Goal: Transaction & Acquisition: Purchase product/service

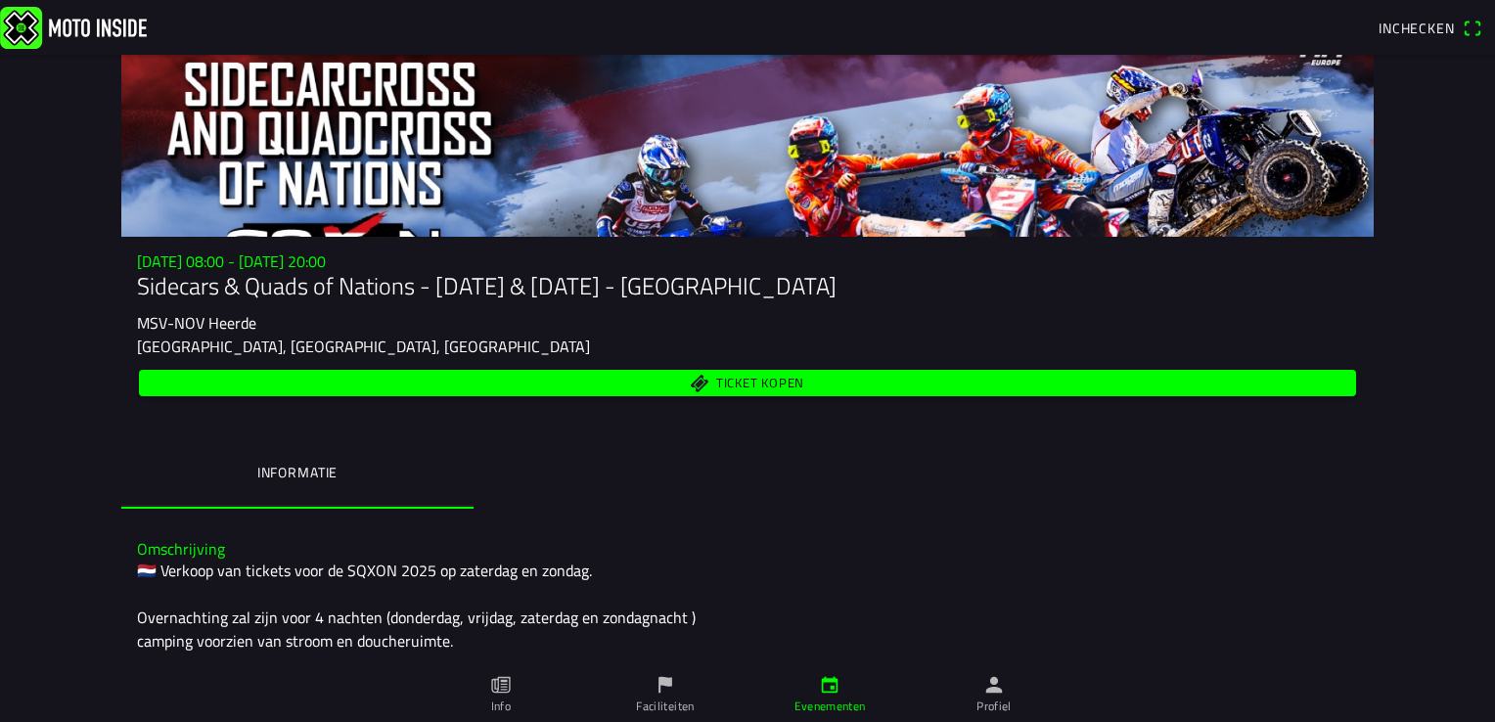
scroll to position [33, 0]
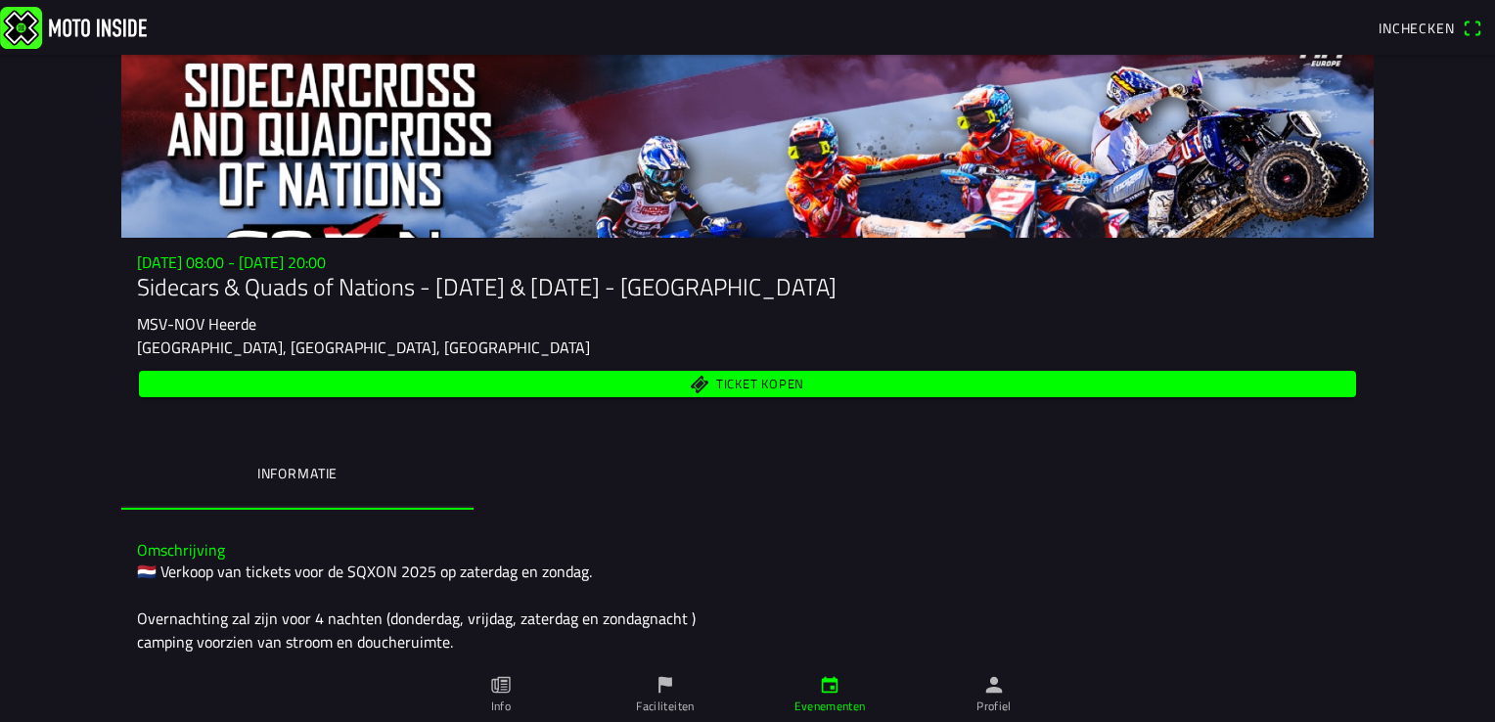
click at [730, 381] on span "Ticket kopen" at bounding box center [760, 385] width 88 height 13
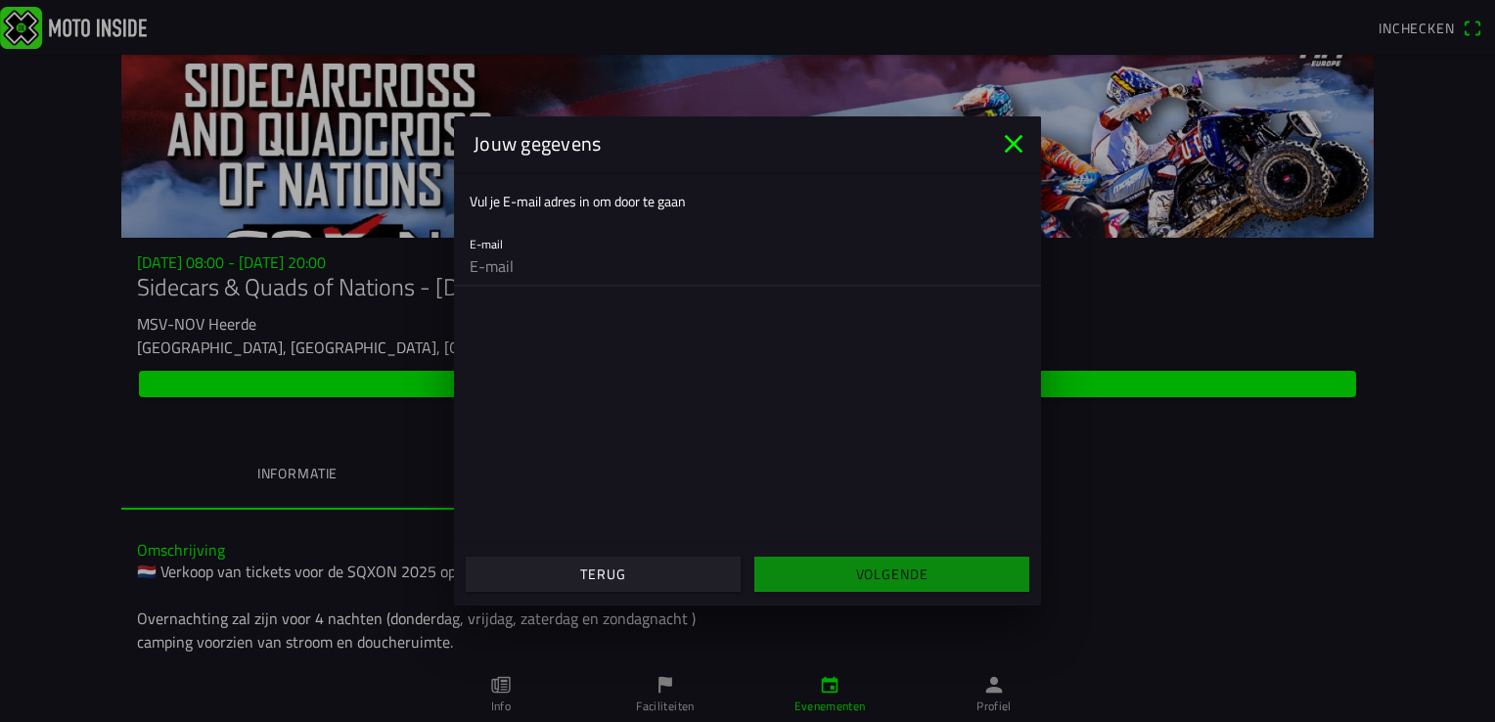
click at [532, 247] on input "email" at bounding box center [748, 266] width 556 height 39
type input "adam.oldenburg@gmail.com"
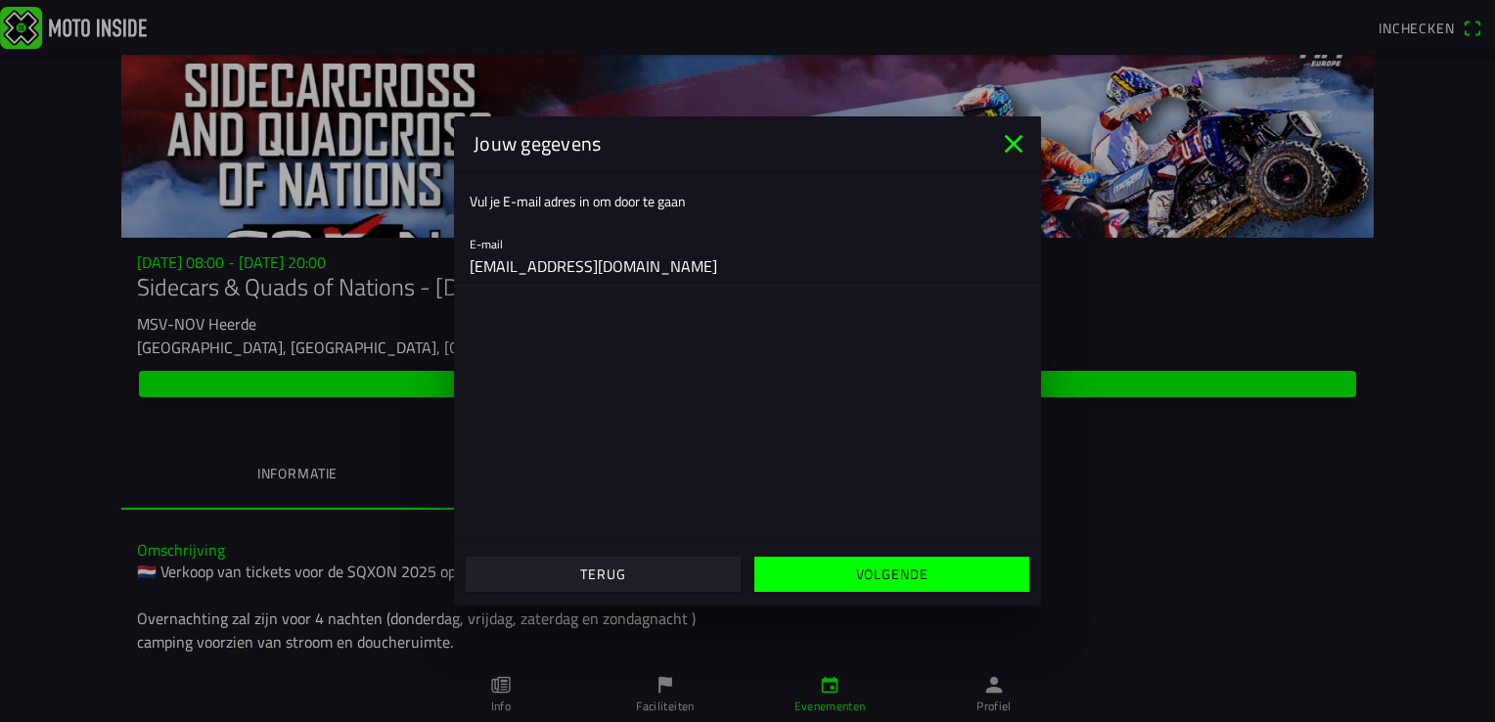
click at [0, 0] on slot "Volgende" at bounding box center [0, 0] width 0 height 0
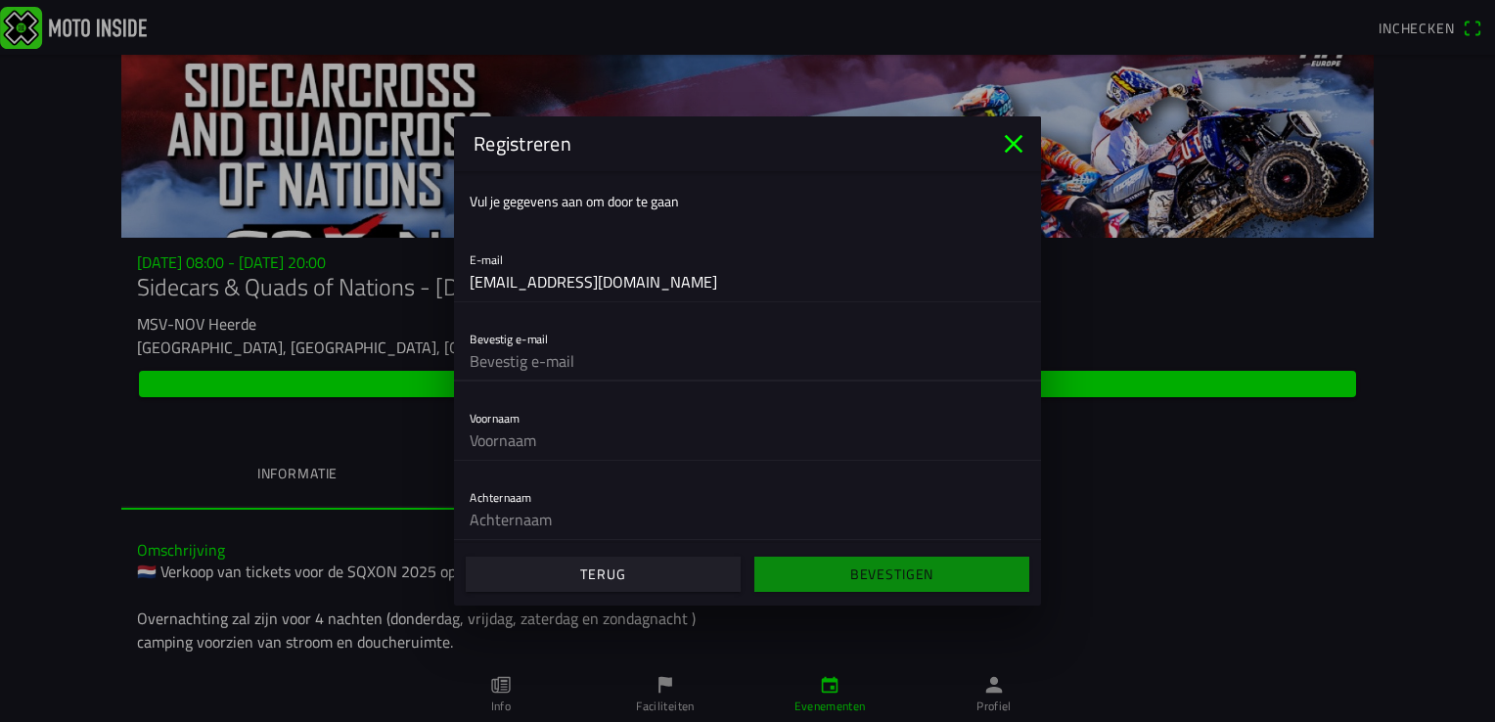
click at [560, 367] on input "text" at bounding box center [748, 360] width 556 height 39
type input "adam.oldenburg@gmail.com"
type input "Adam"
type input "Oldenburg"
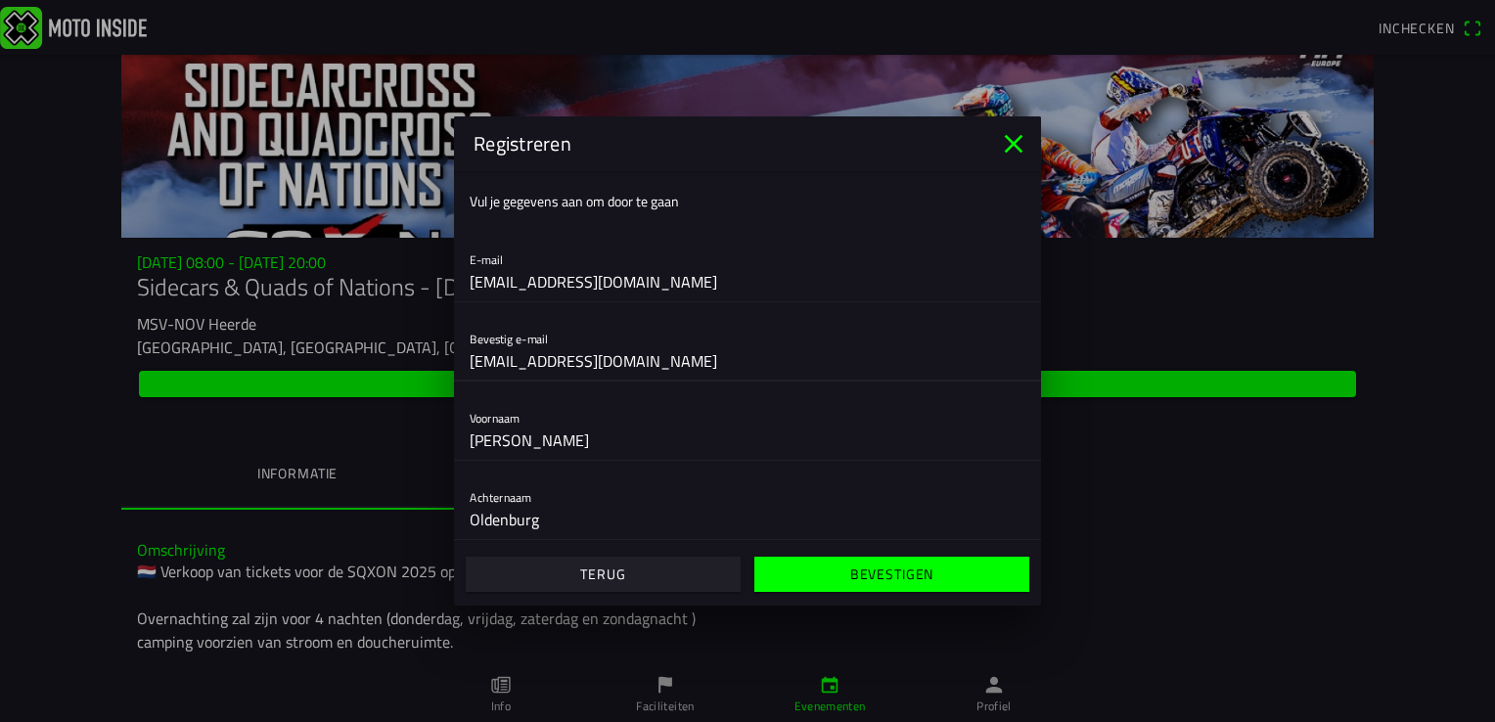
click at [0, 0] on slot "Terug" at bounding box center [0, 0] width 0 height 0
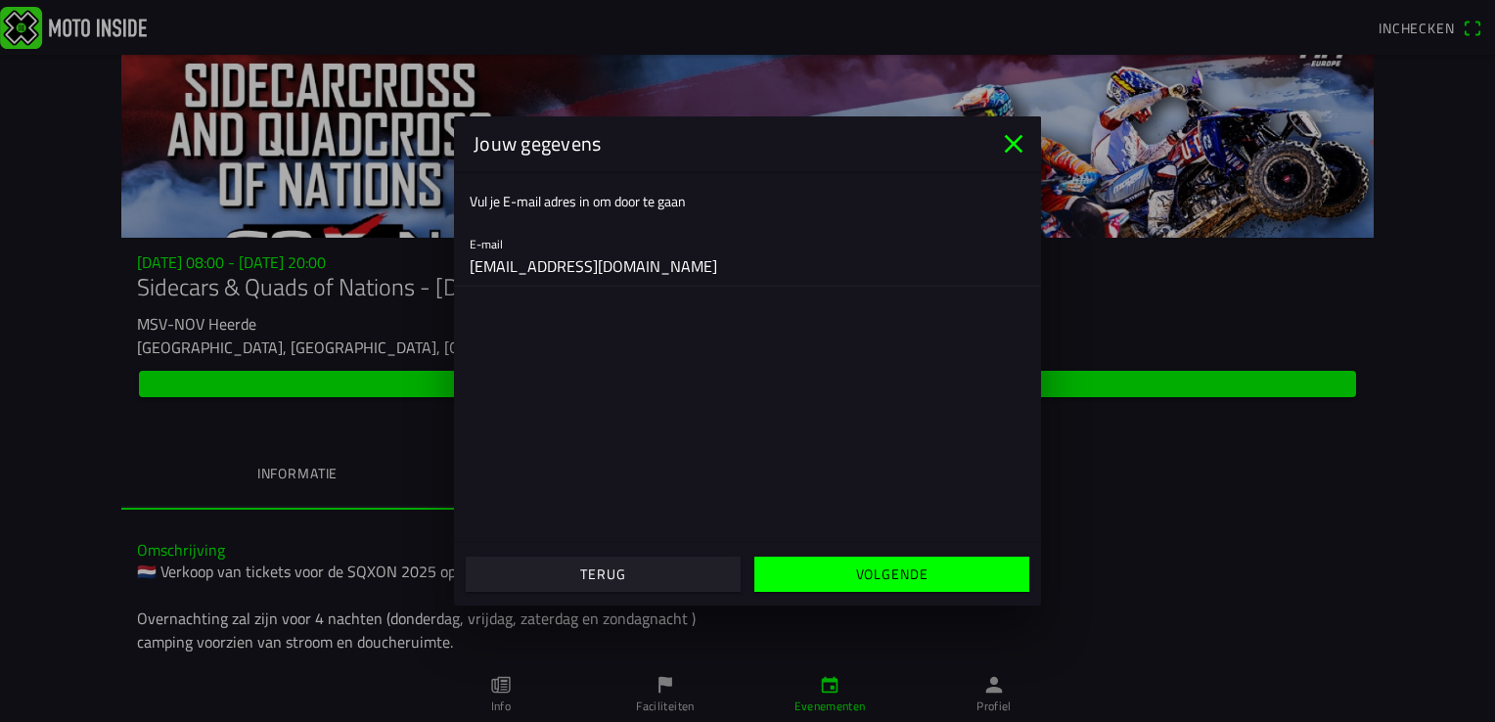
click at [0, 0] on slot "Volgende" at bounding box center [0, 0] width 0 height 0
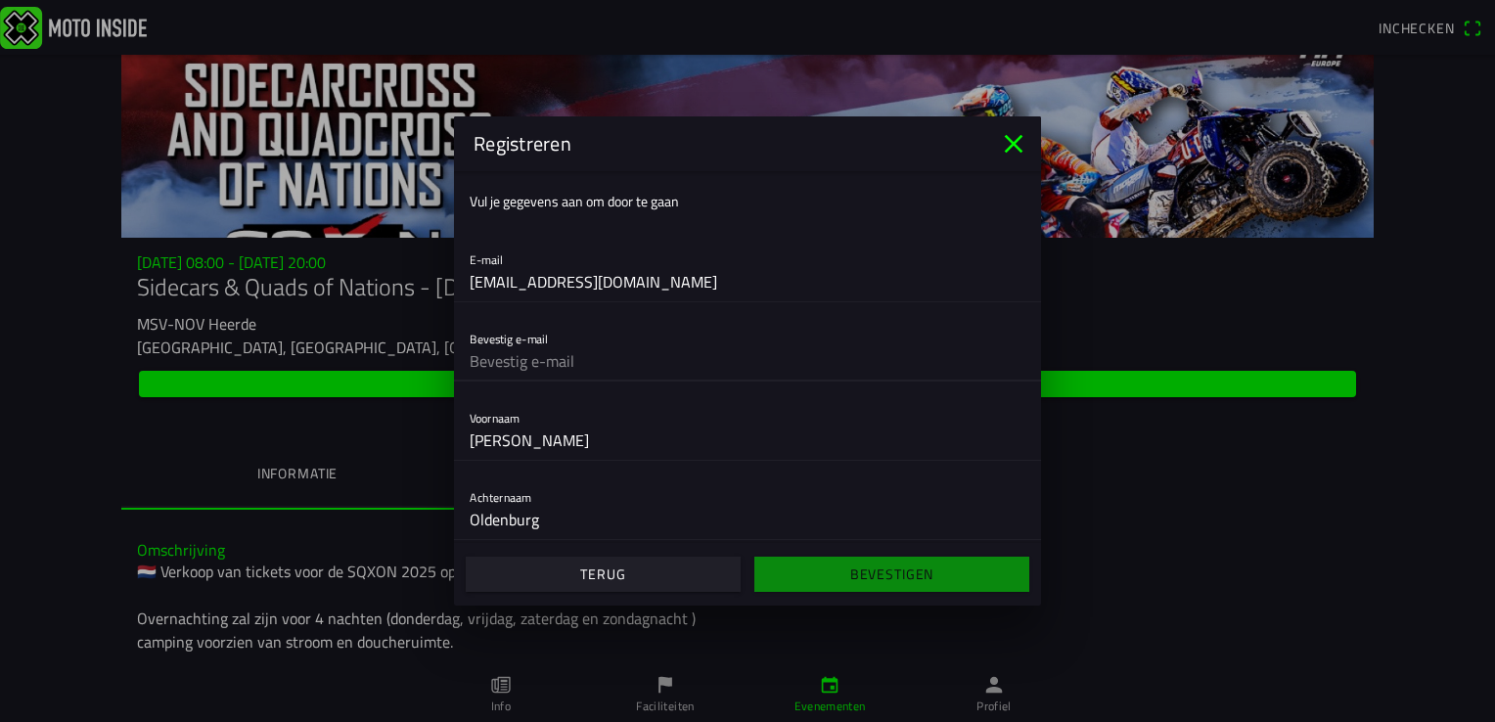
click at [548, 365] on input "text" at bounding box center [748, 360] width 556 height 39
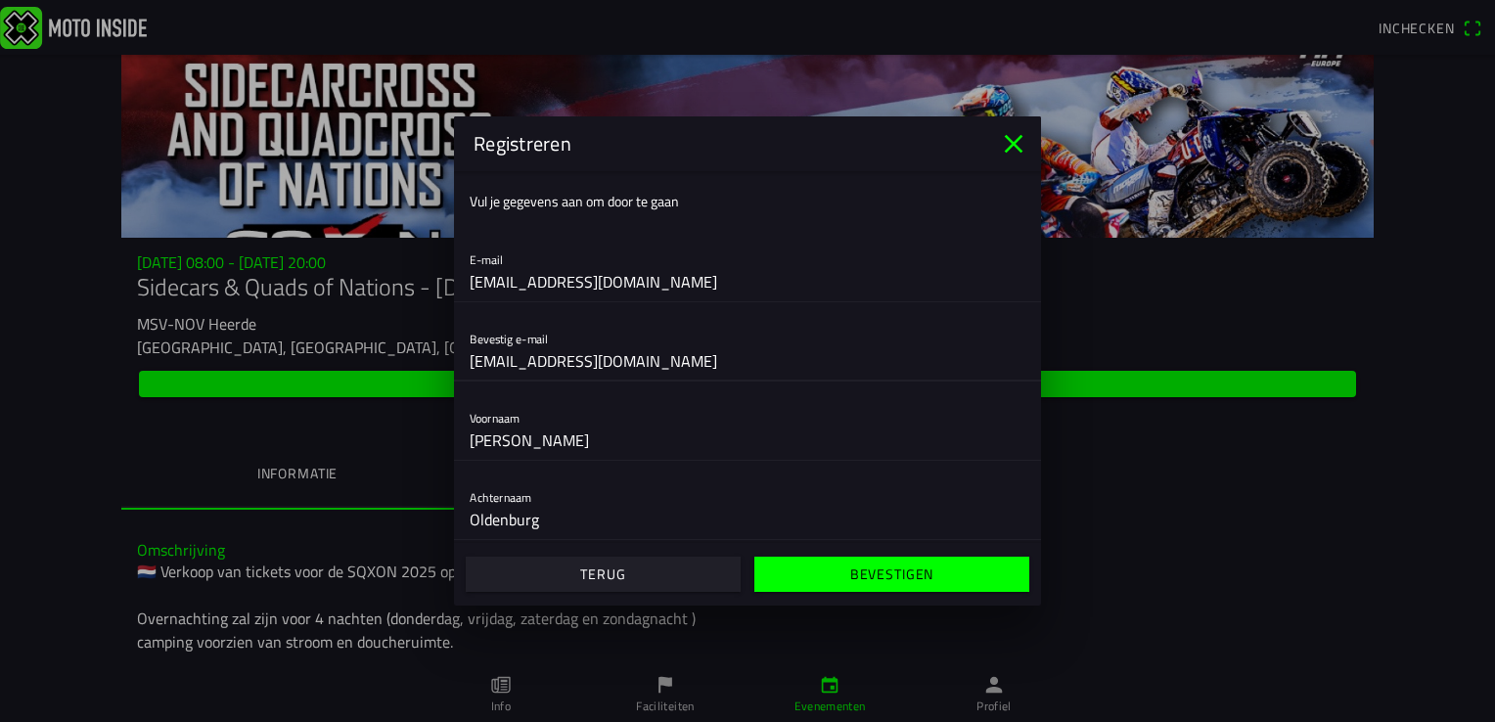
type input "adam.oldenburg@gmail.com"
click at [897, 384] on ion-list "Vul je gegevens aan om door te gaan E-mail adam.oldenburg@gmail.com Bevestig e-…" at bounding box center [747, 436] width 587 height 531
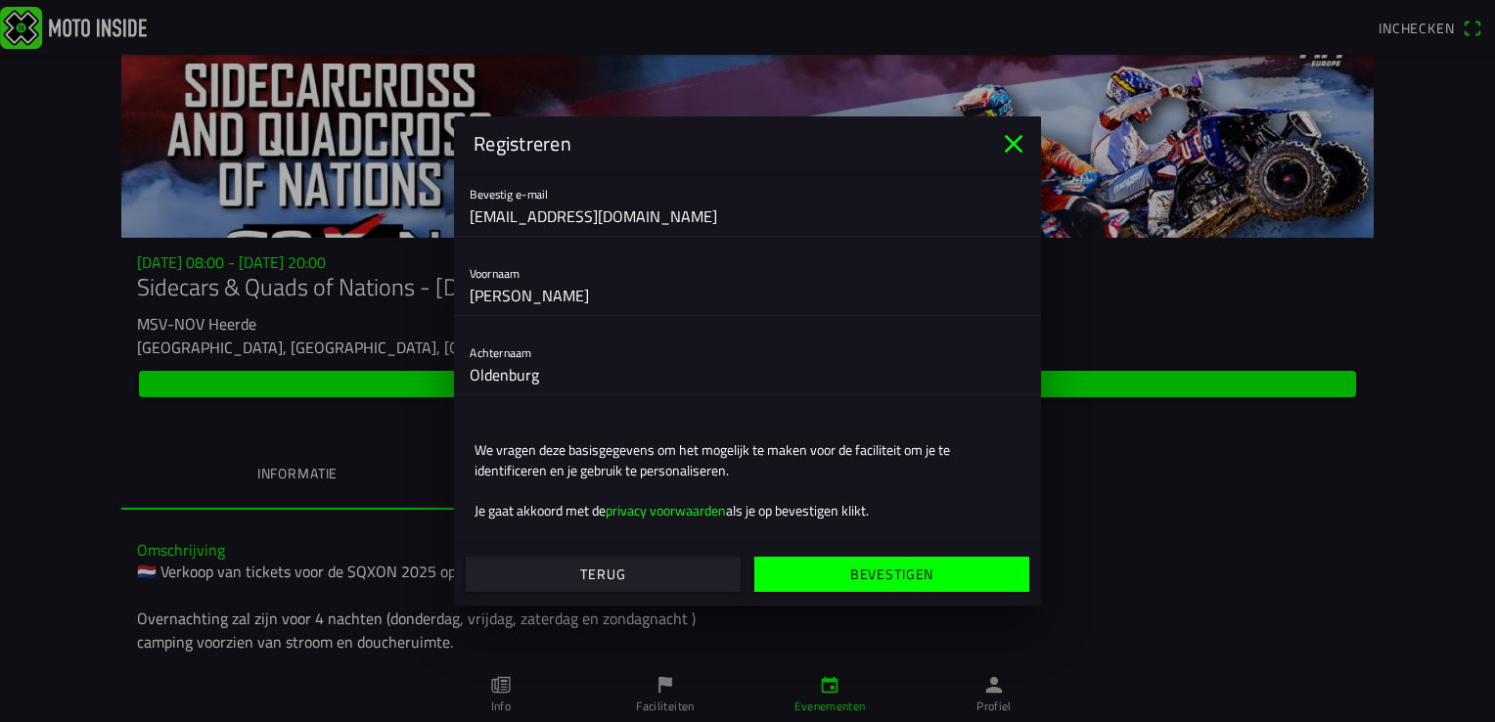
scroll to position [158, 0]
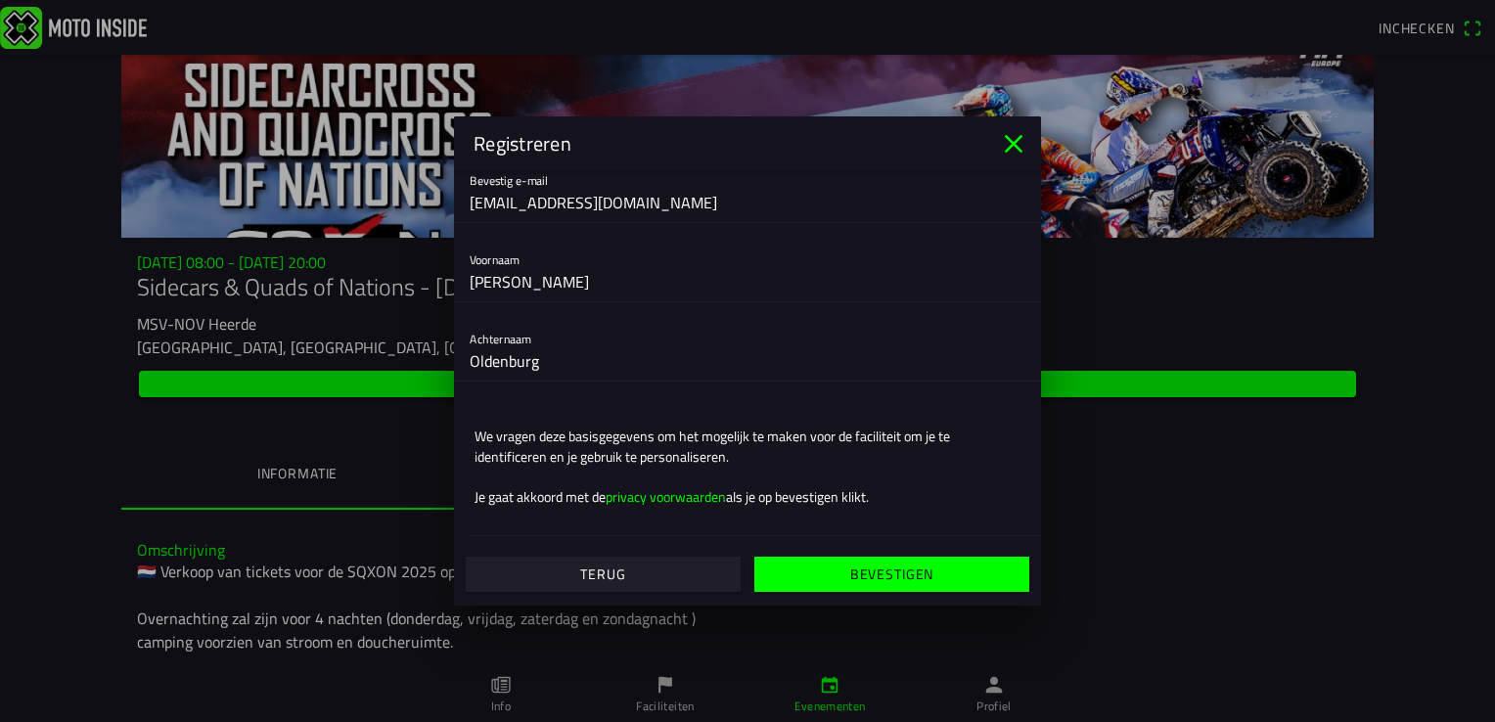
click at [0, 0] on slot "privacy voorwaarden" at bounding box center [0, 0] width 0 height 0
click at [0, 0] on slot "Bevestigen" at bounding box center [0, 0] width 0 height 0
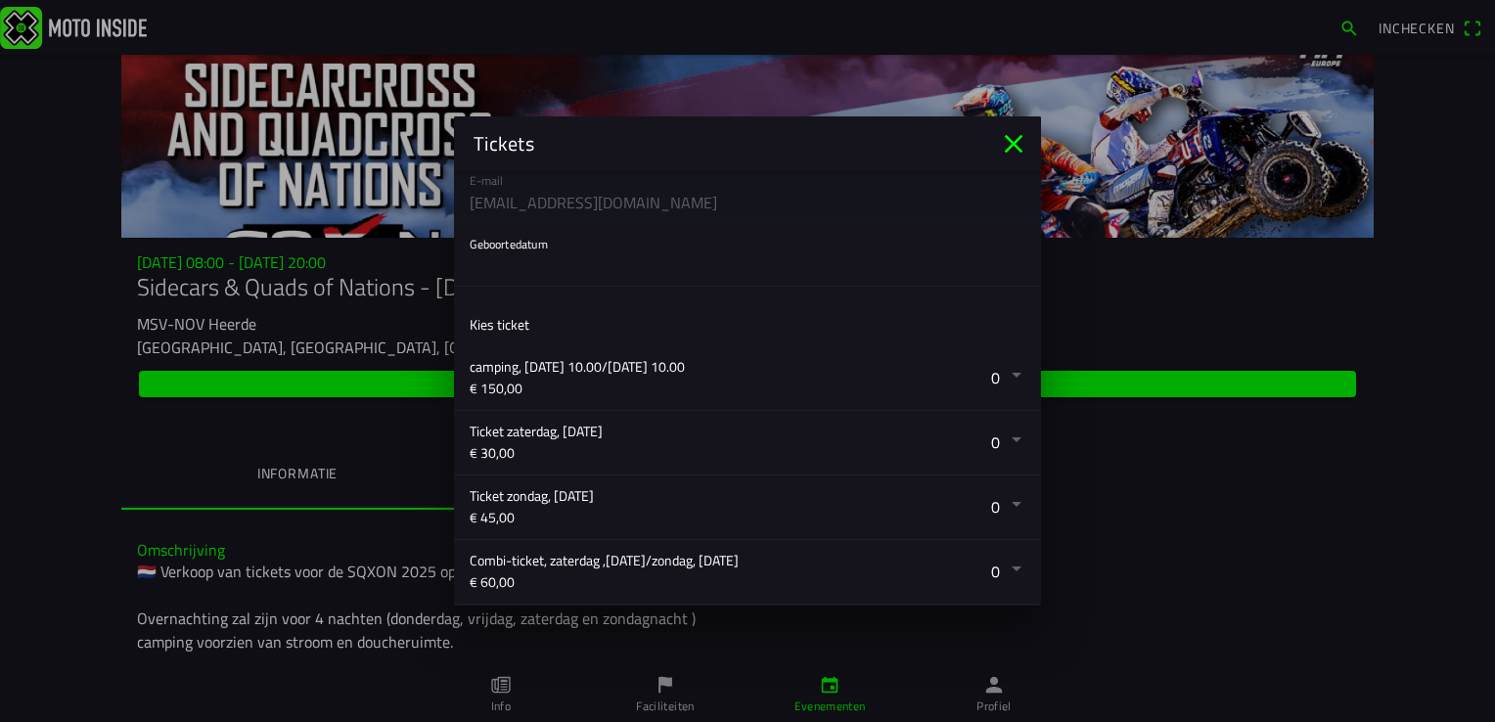
scroll to position [196, 0]
click at [1000, 369] on button "button" at bounding box center [755, 373] width 571 height 64
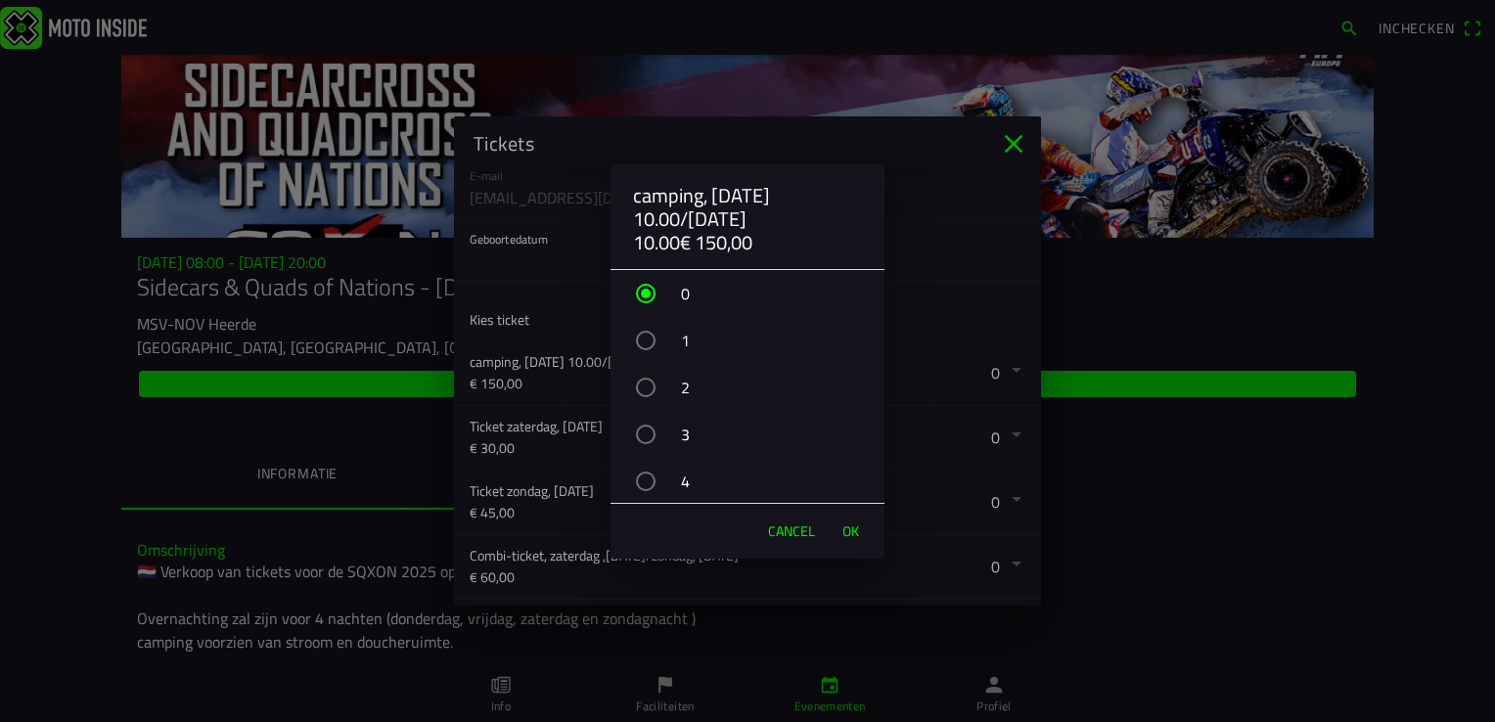
click at [650, 342] on div "button" at bounding box center [646, 341] width 20 height 20
click at [852, 531] on span "OK" at bounding box center [850, 531] width 17 height 20
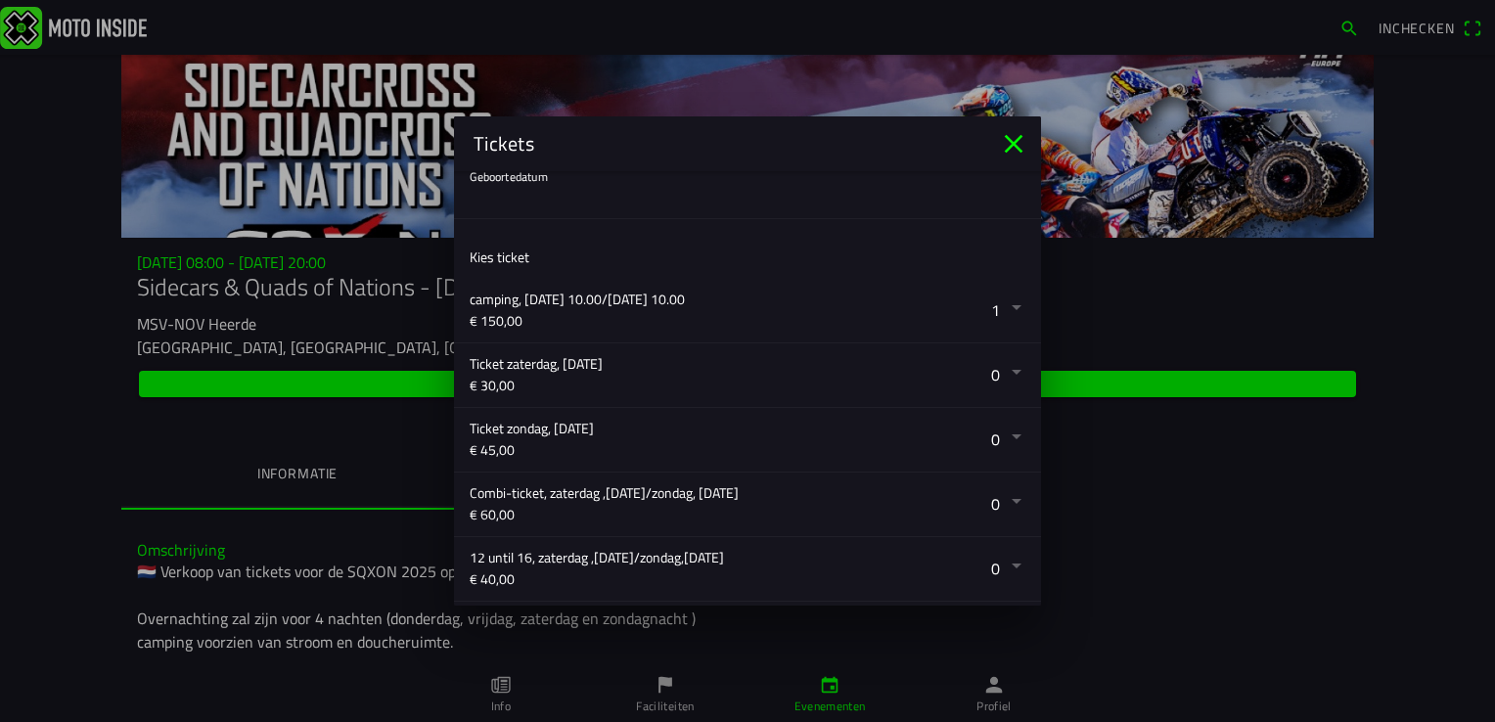
scroll to position [293, 0]
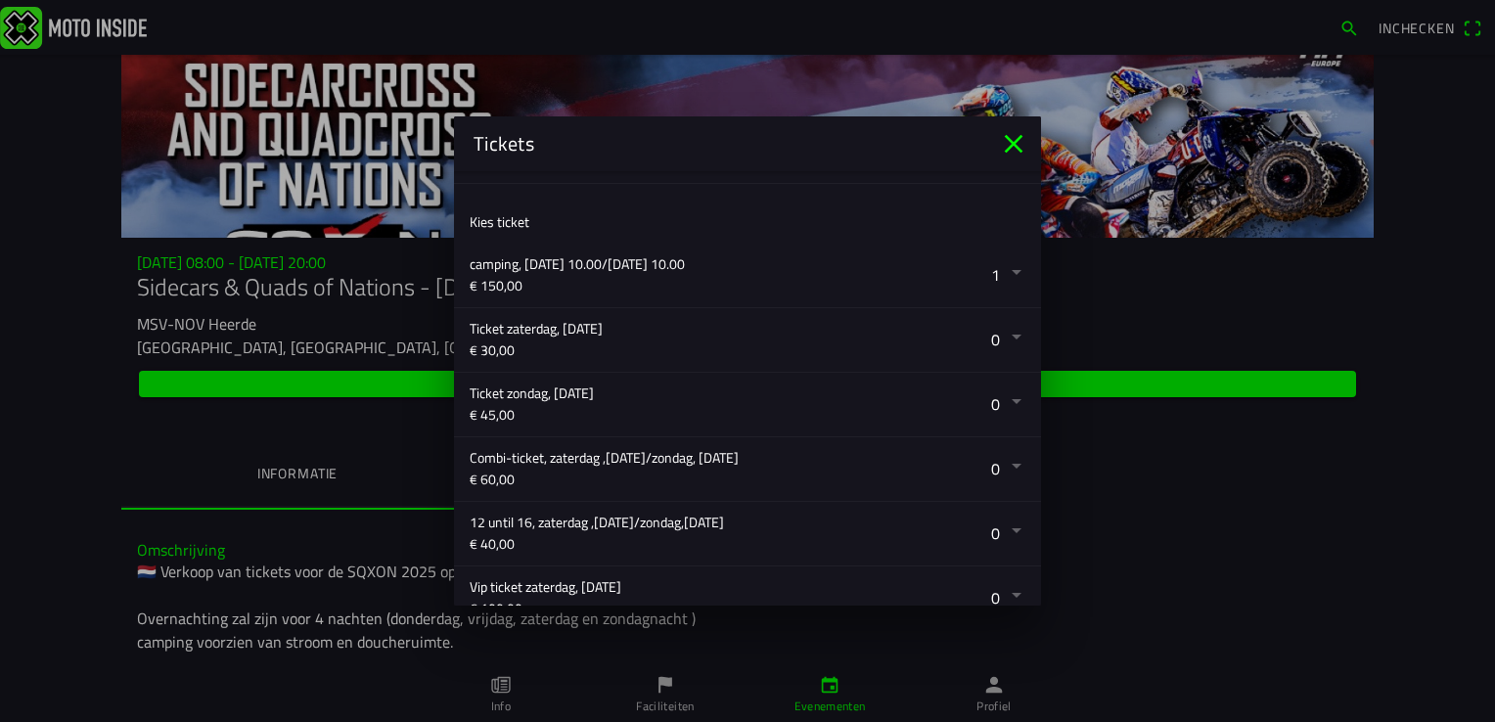
click at [998, 467] on button "button" at bounding box center [755, 469] width 571 height 64
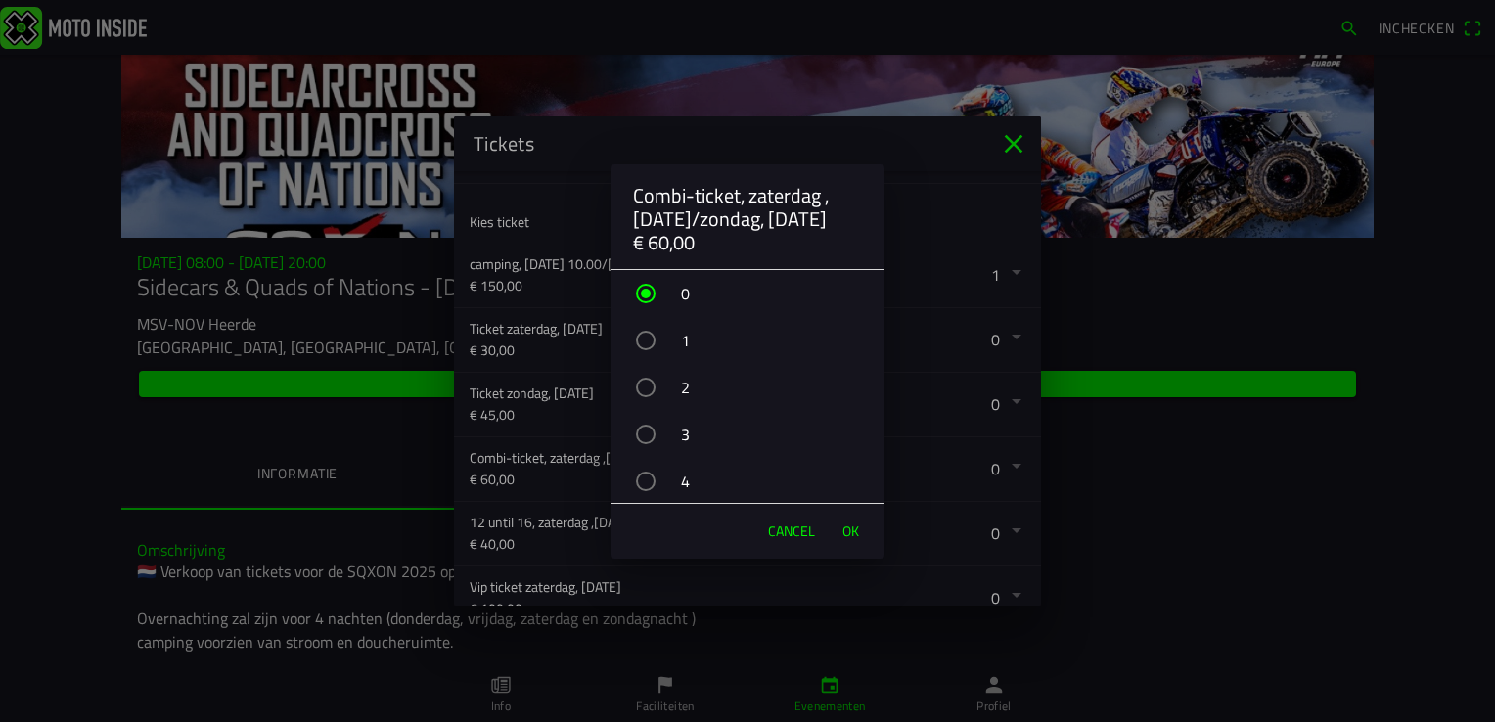
click at [646, 438] on div "button" at bounding box center [646, 435] width 20 height 20
click at [848, 530] on span "OK" at bounding box center [850, 531] width 17 height 20
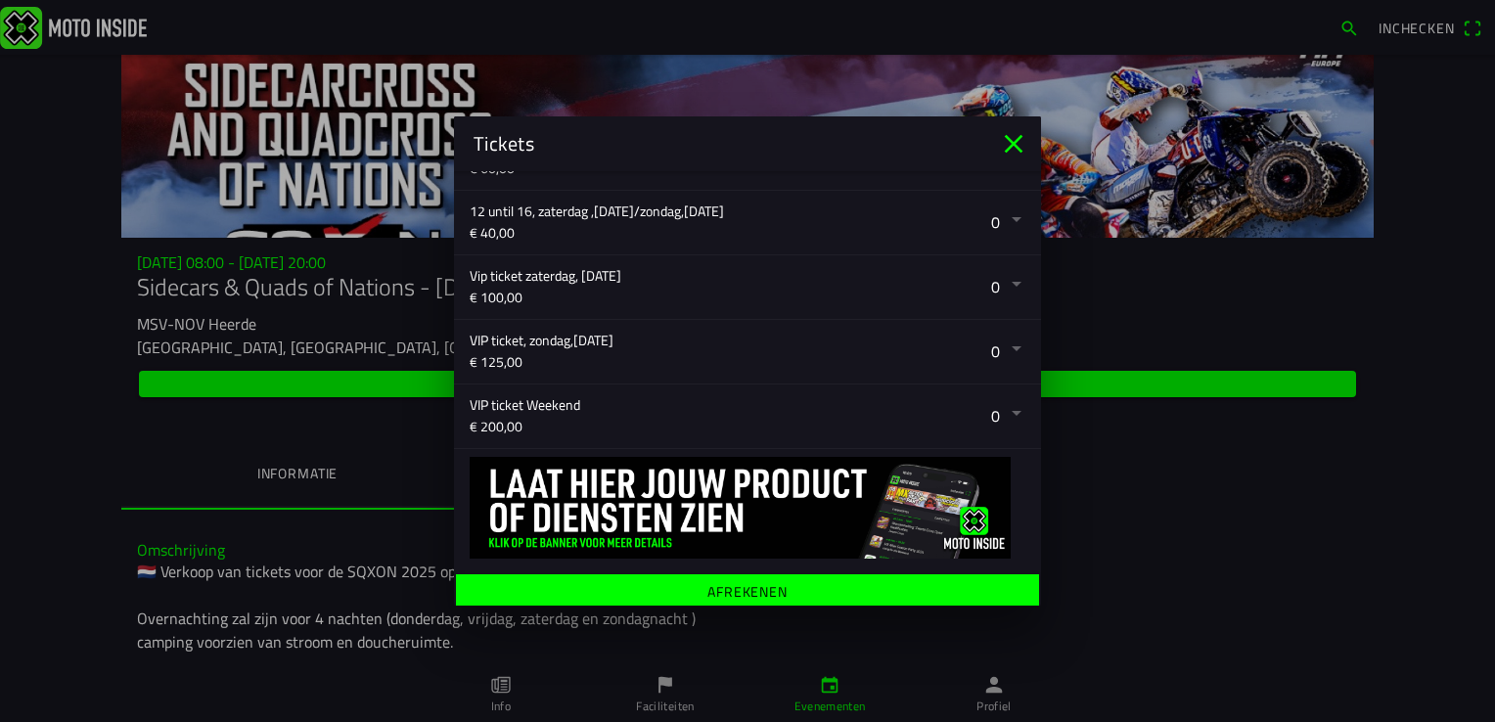
scroll to position [609, 0]
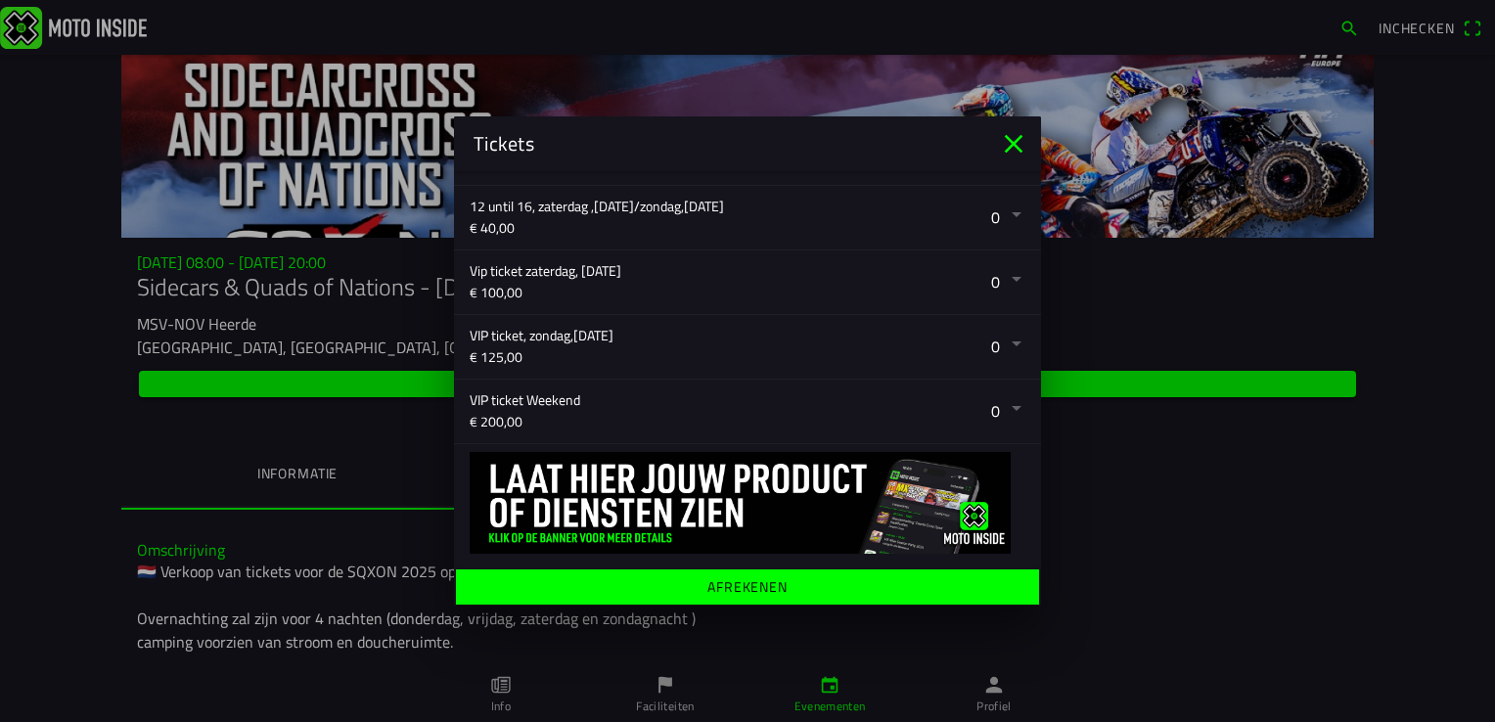
click at [736, 583] on ion-label "Afrekenen" at bounding box center [747, 587] width 80 height 14
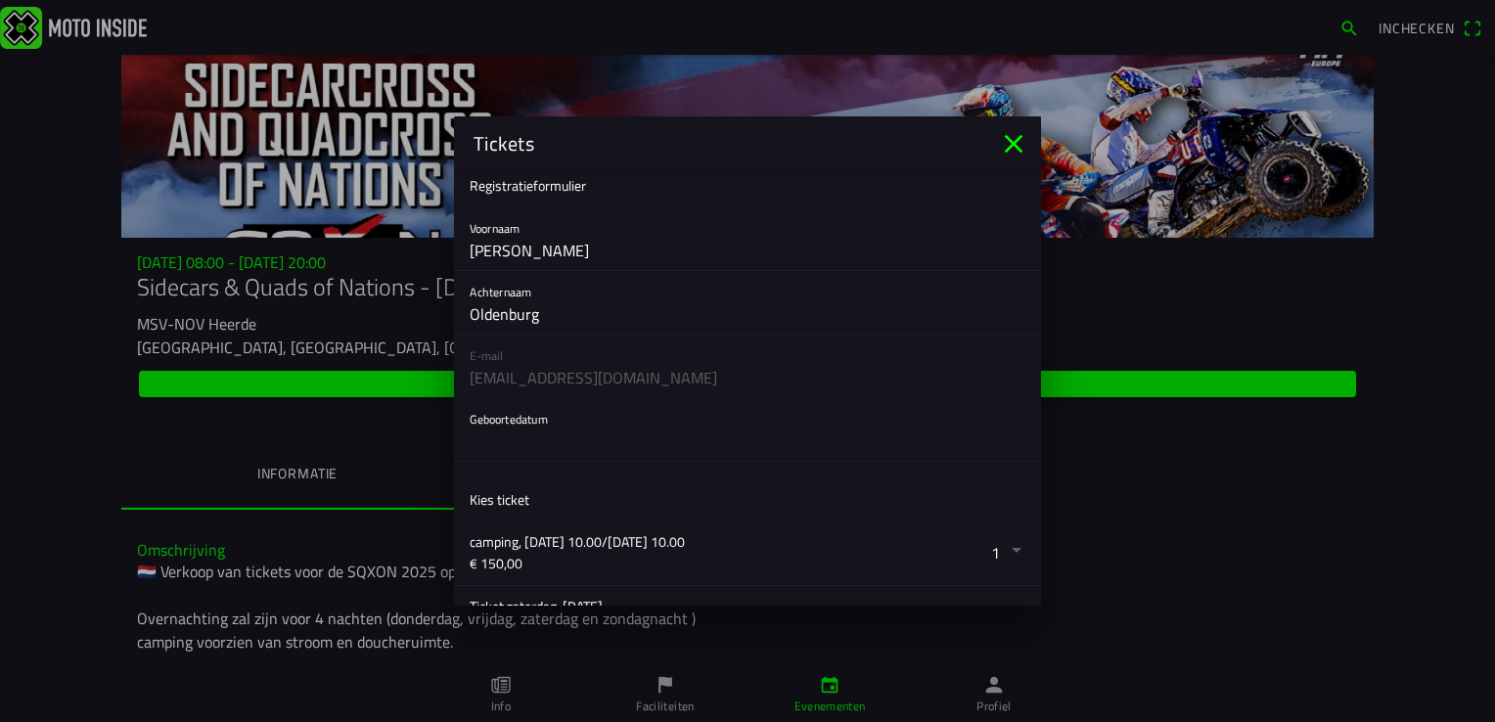
scroll to position [0, 0]
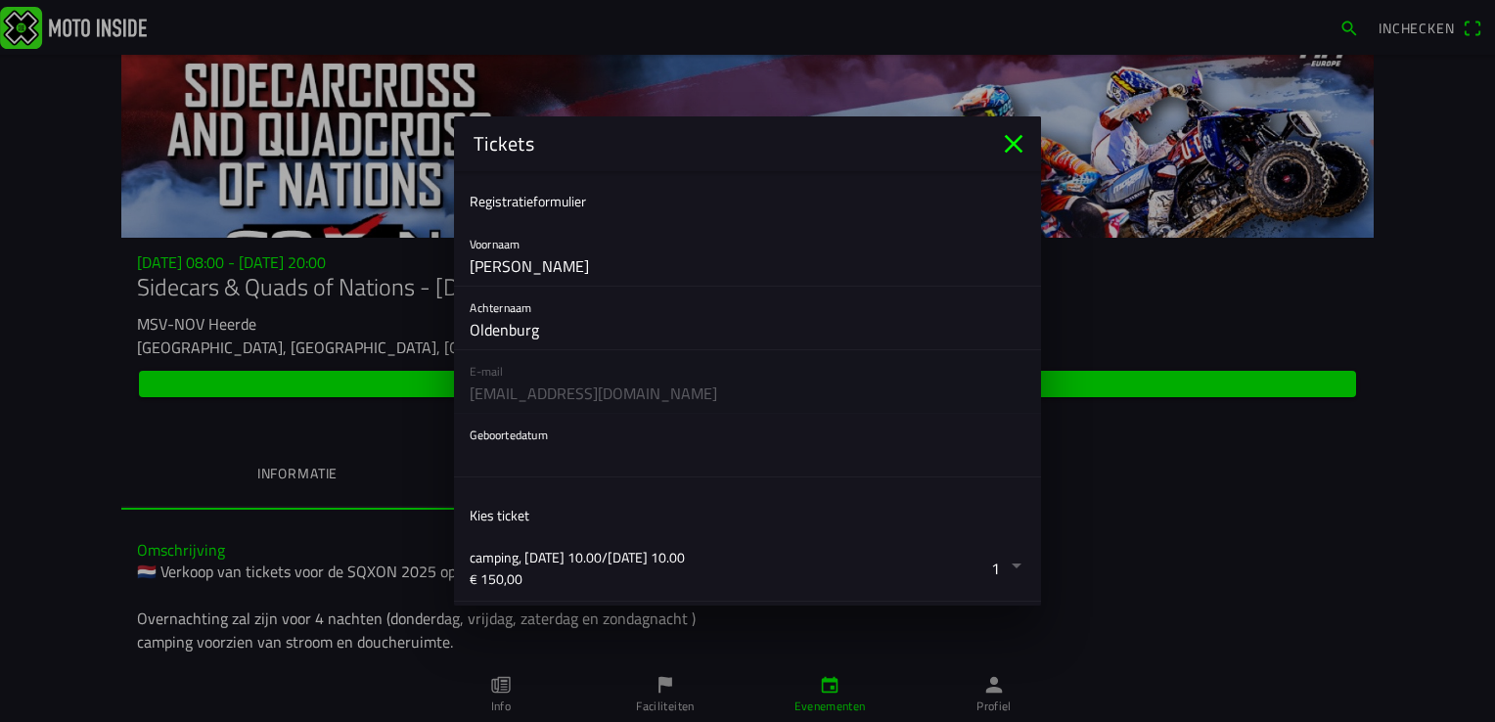
click at [542, 436] on button "button" at bounding box center [755, 445] width 571 height 63
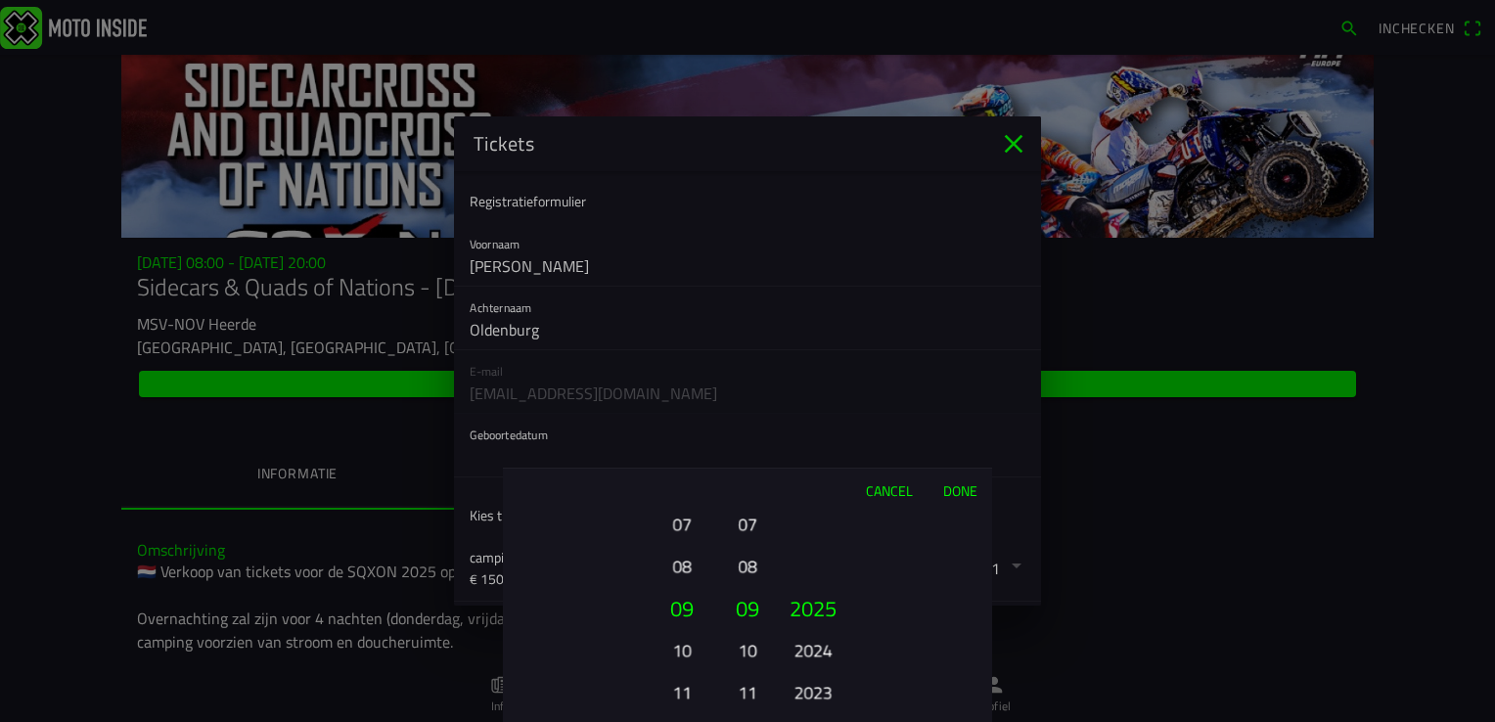
click at [470, 414] on button "button" at bounding box center [755, 445] width 571 height 63
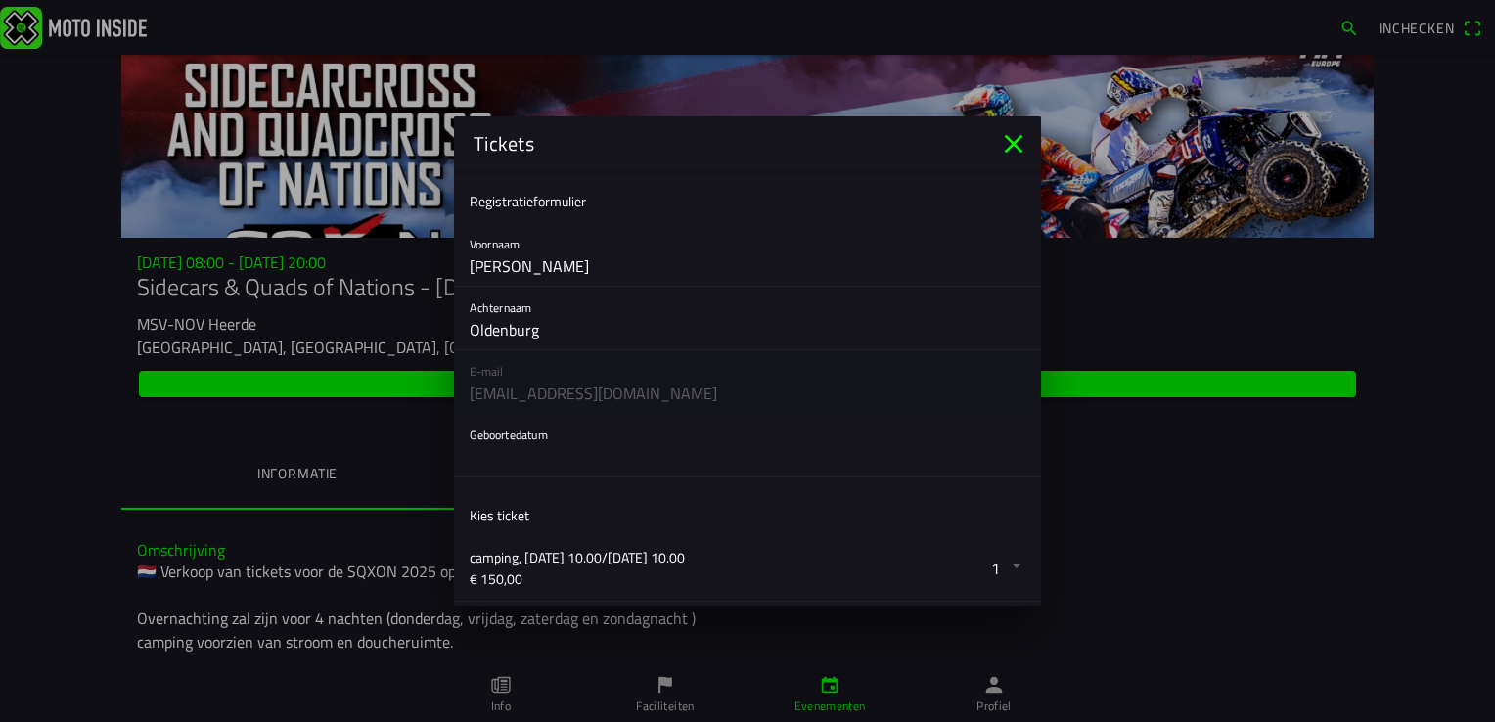
click at [516, 436] on ion-backdrop at bounding box center [747, 361] width 1495 height 722
click at [516, 436] on button "button" at bounding box center [755, 445] width 571 height 63
drag, startPoint x: 1035, startPoint y: 307, endPoint x: 1016, endPoint y: 345, distance: 42.4
click at [527, 428] on button "button" at bounding box center [755, 445] width 571 height 63
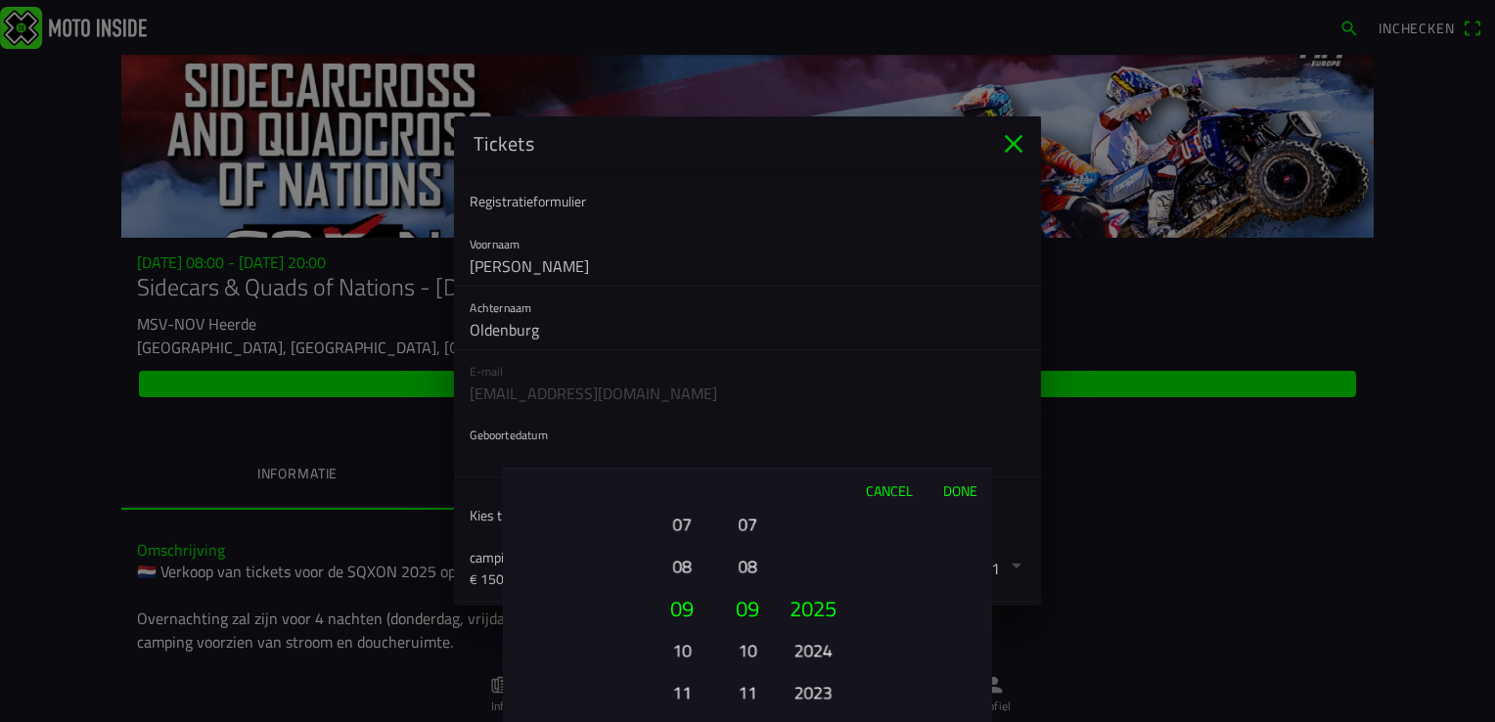
click at [677, 524] on button "07" at bounding box center [681, 524] width 54 height 34
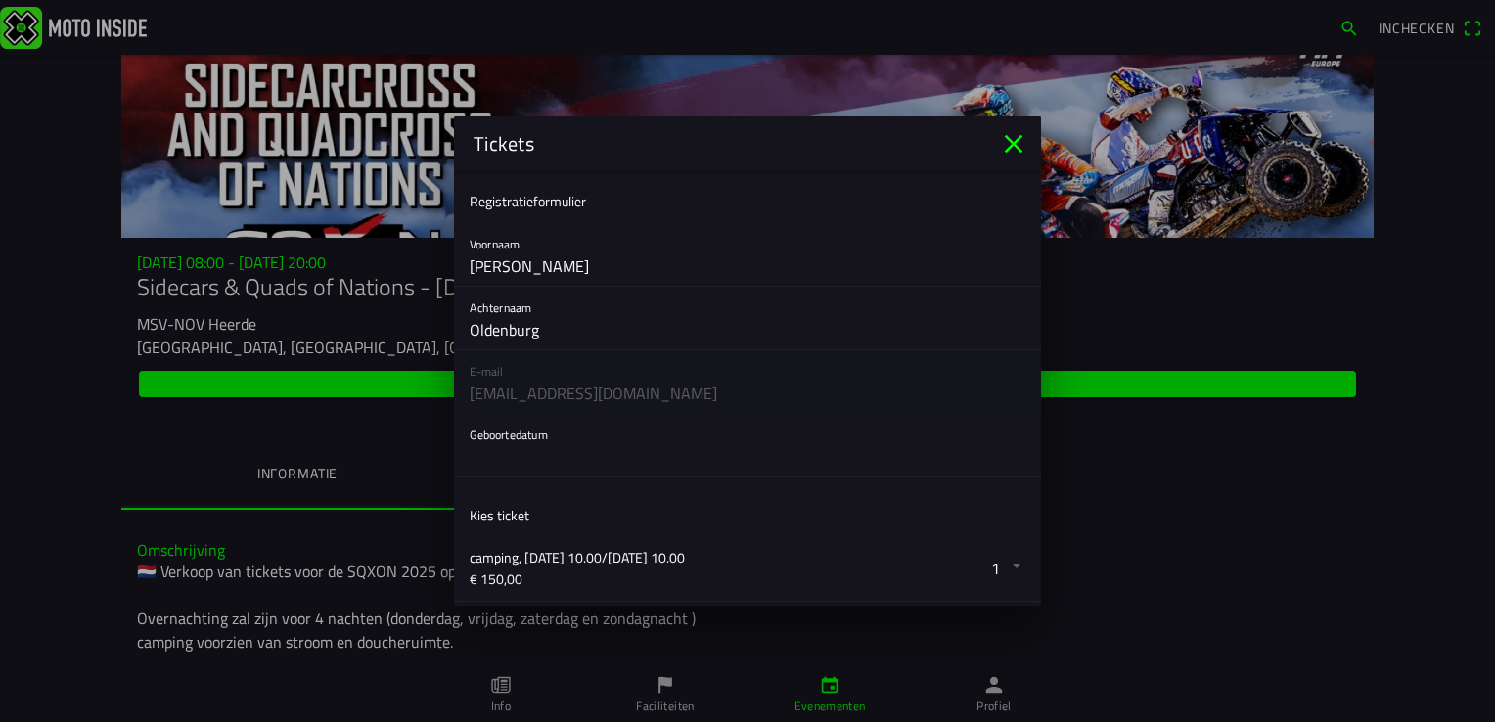
click at [539, 432] on ion-backdrop at bounding box center [747, 361] width 1495 height 722
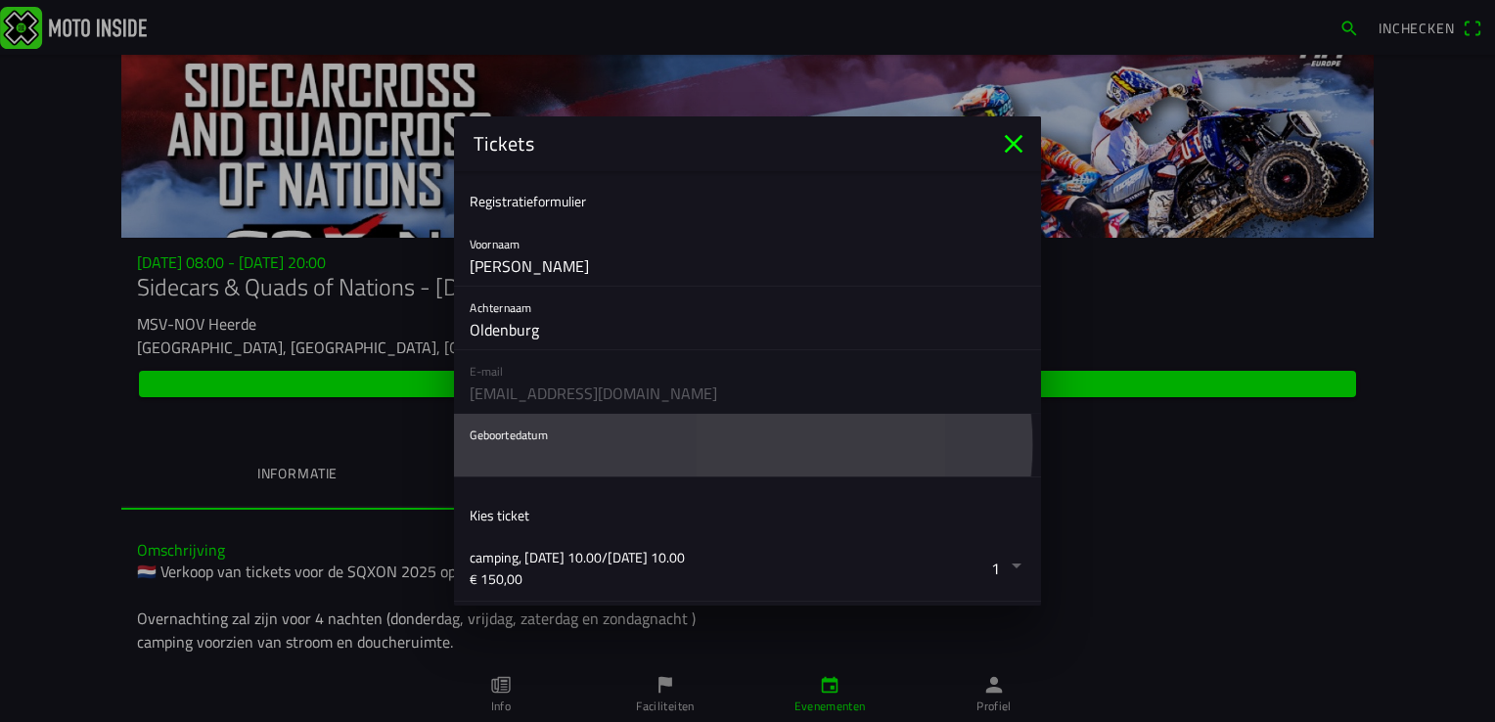
click at [539, 432] on button "button" at bounding box center [755, 445] width 571 height 63
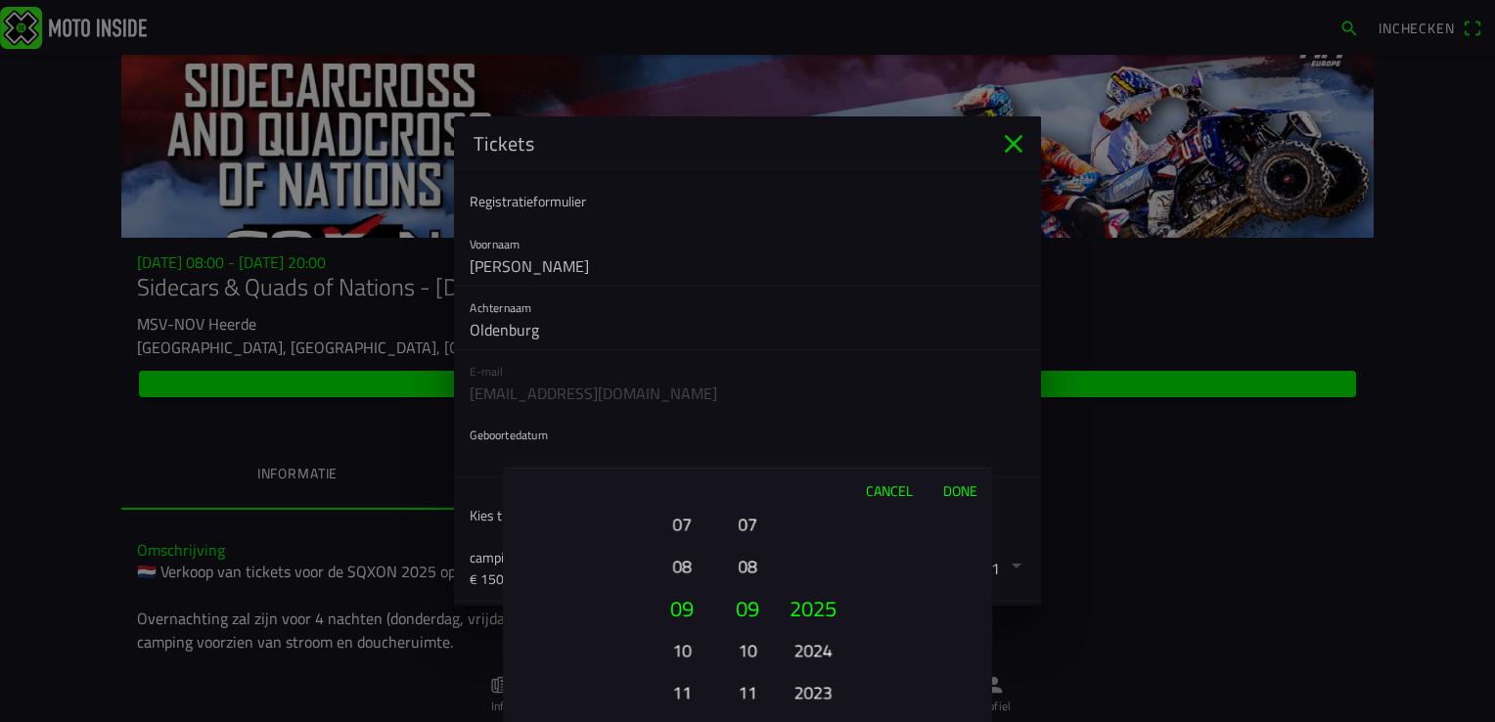
click at [875, 485] on button "Cancel" at bounding box center [888, 490] width 77 height 43
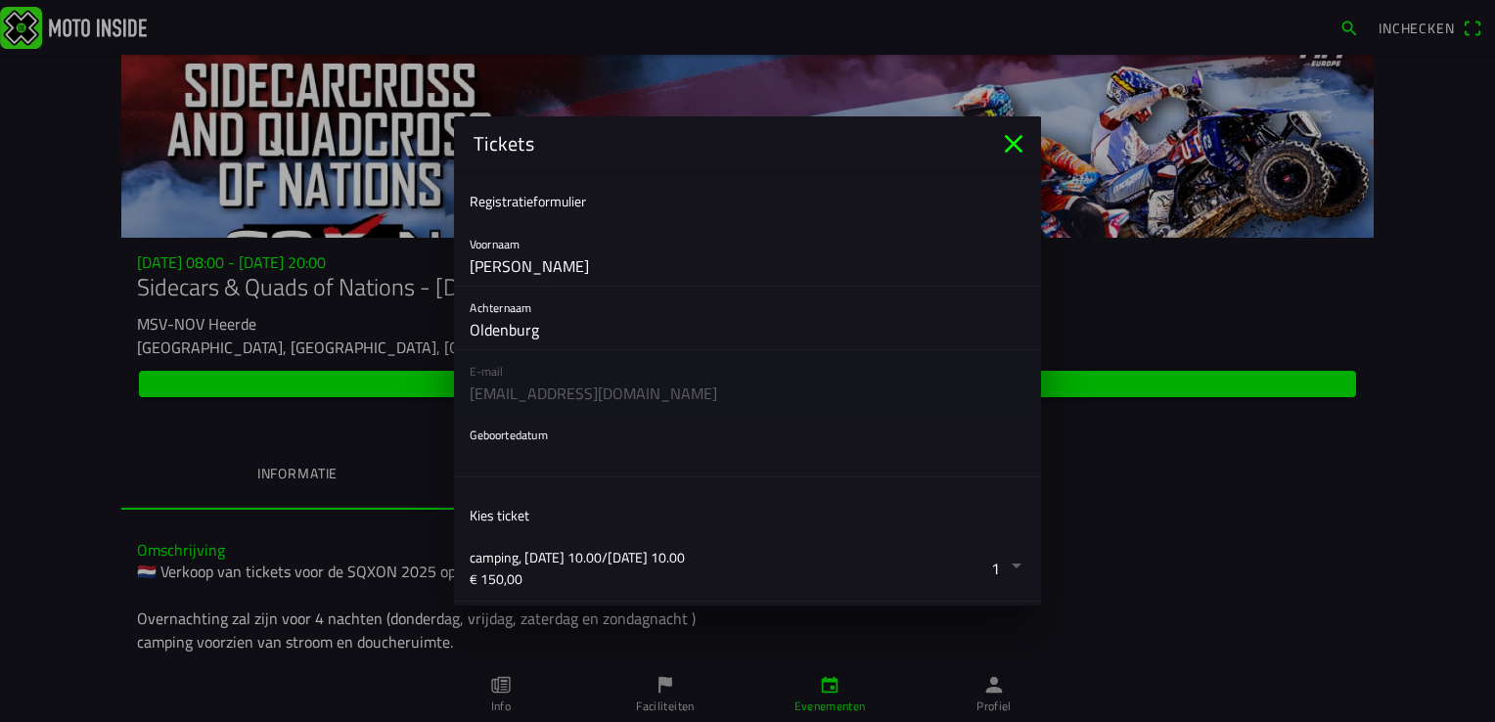
click at [531, 432] on button "button" at bounding box center [755, 445] width 571 height 63
click at [535, 433] on button "button" at bounding box center [755, 445] width 571 height 63
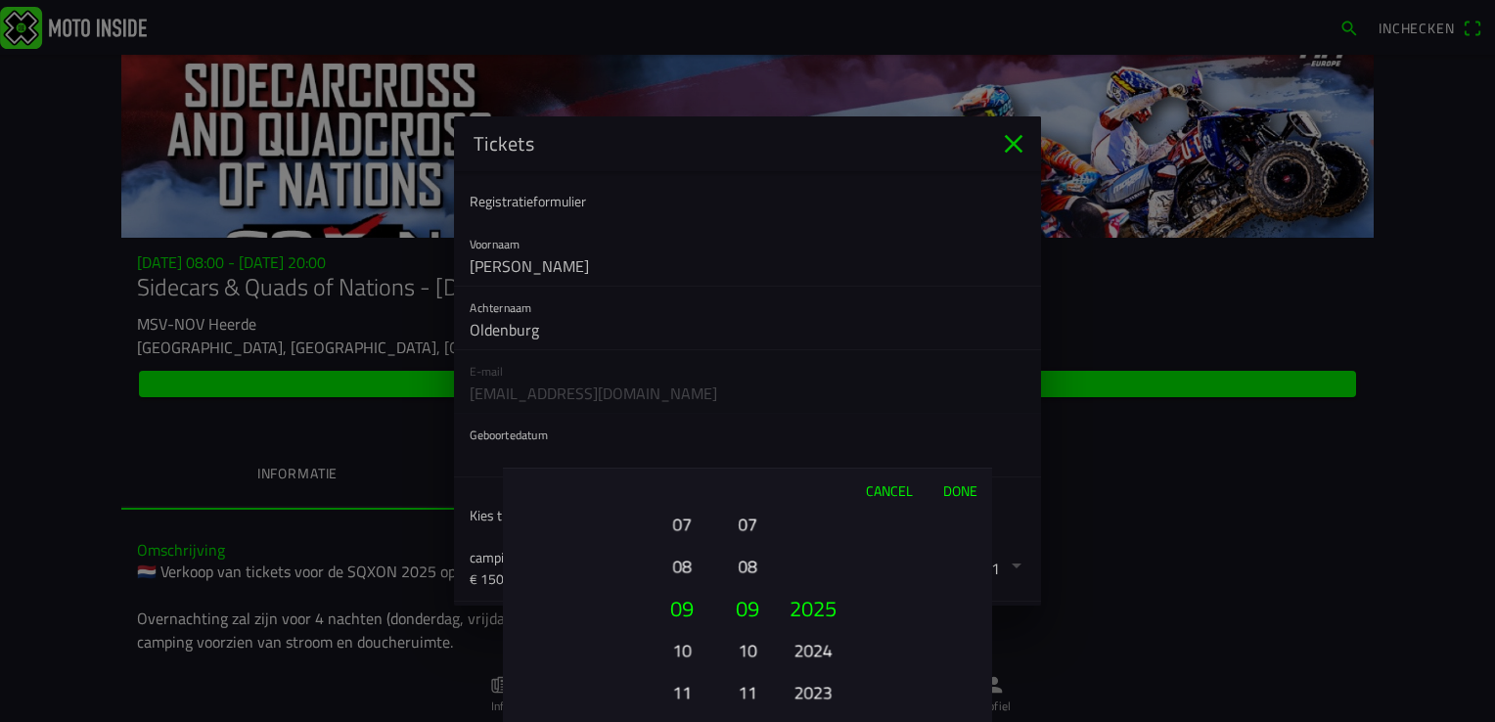
click at [684, 529] on button "07" at bounding box center [681, 524] width 54 height 34
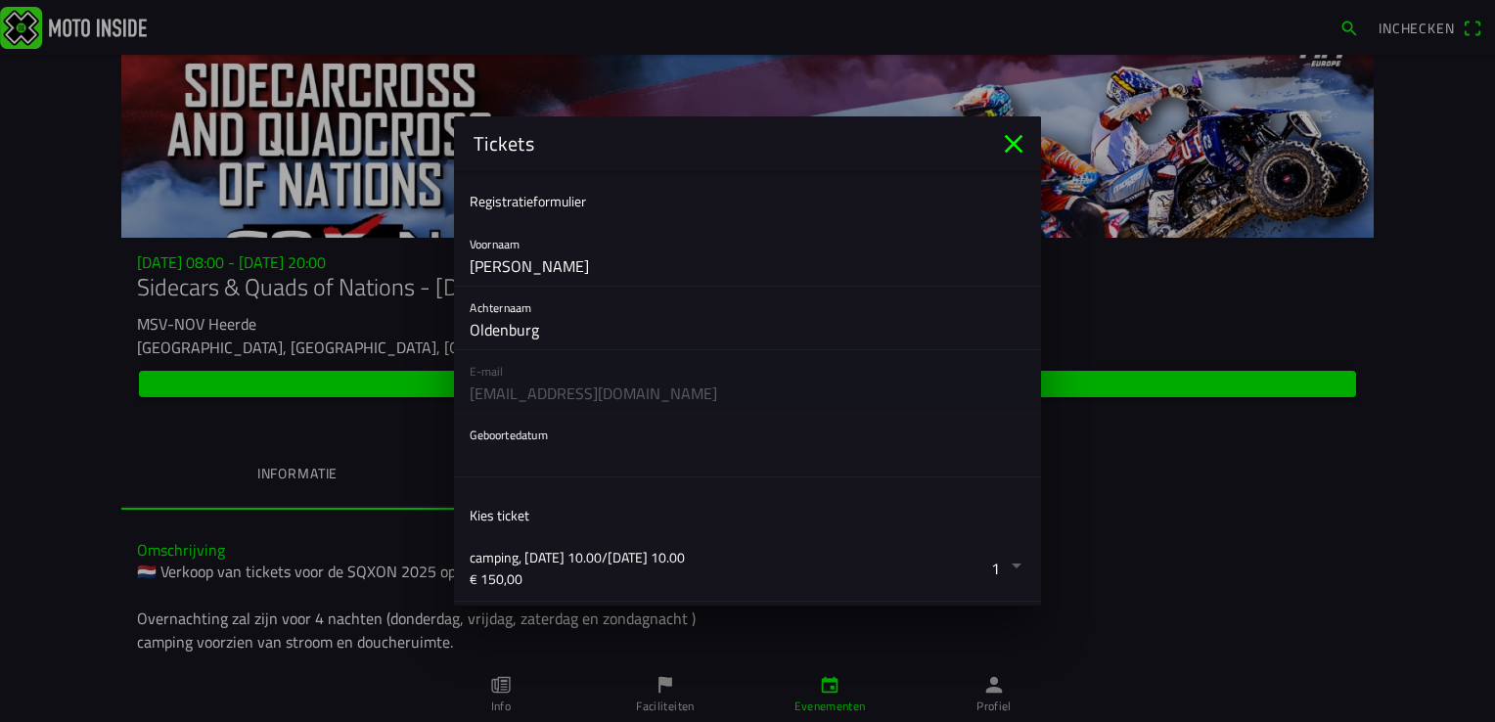
click at [521, 431] on ion-backdrop at bounding box center [747, 361] width 1495 height 722
click at [487, 370] on div "E-mail adam.oldenburg@gmail.com" at bounding box center [747, 382] width 587 height 64
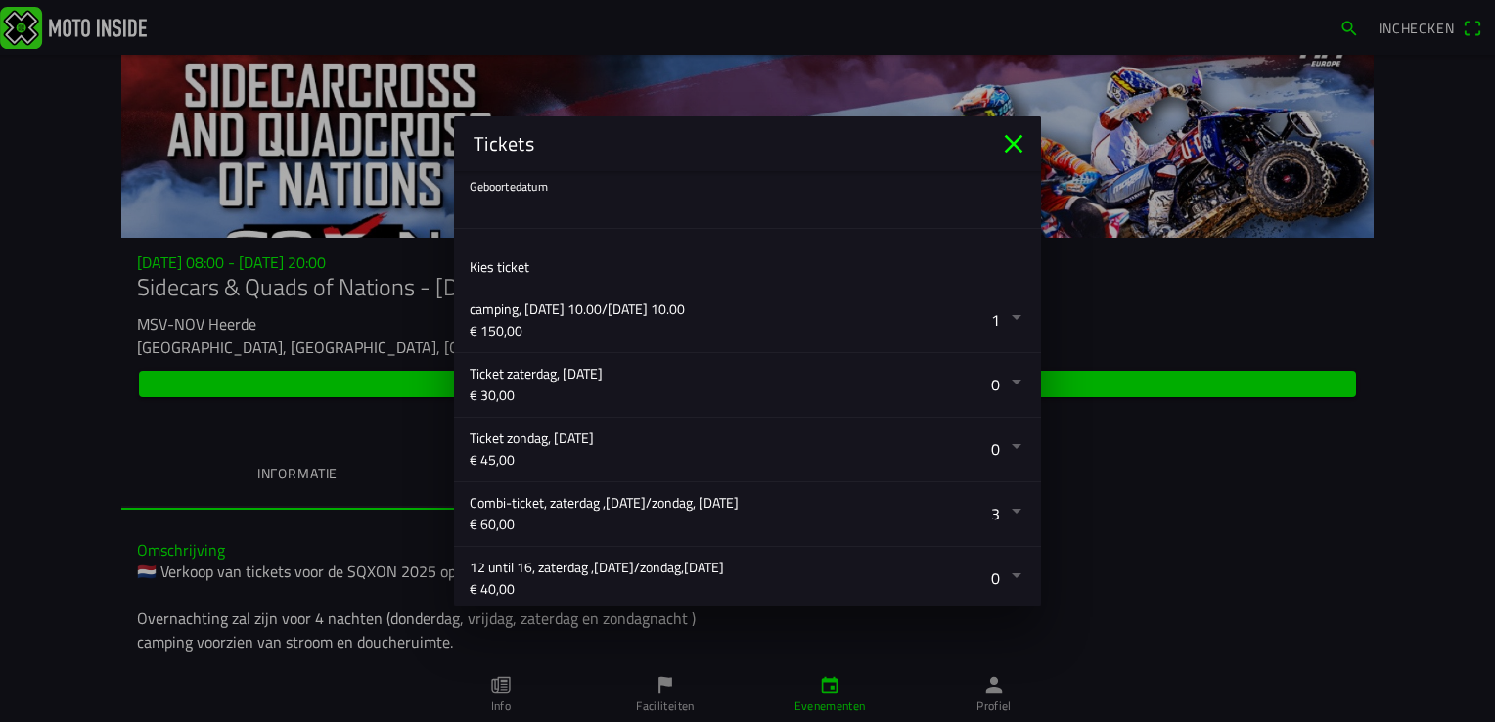
scroll to position [157, 0]
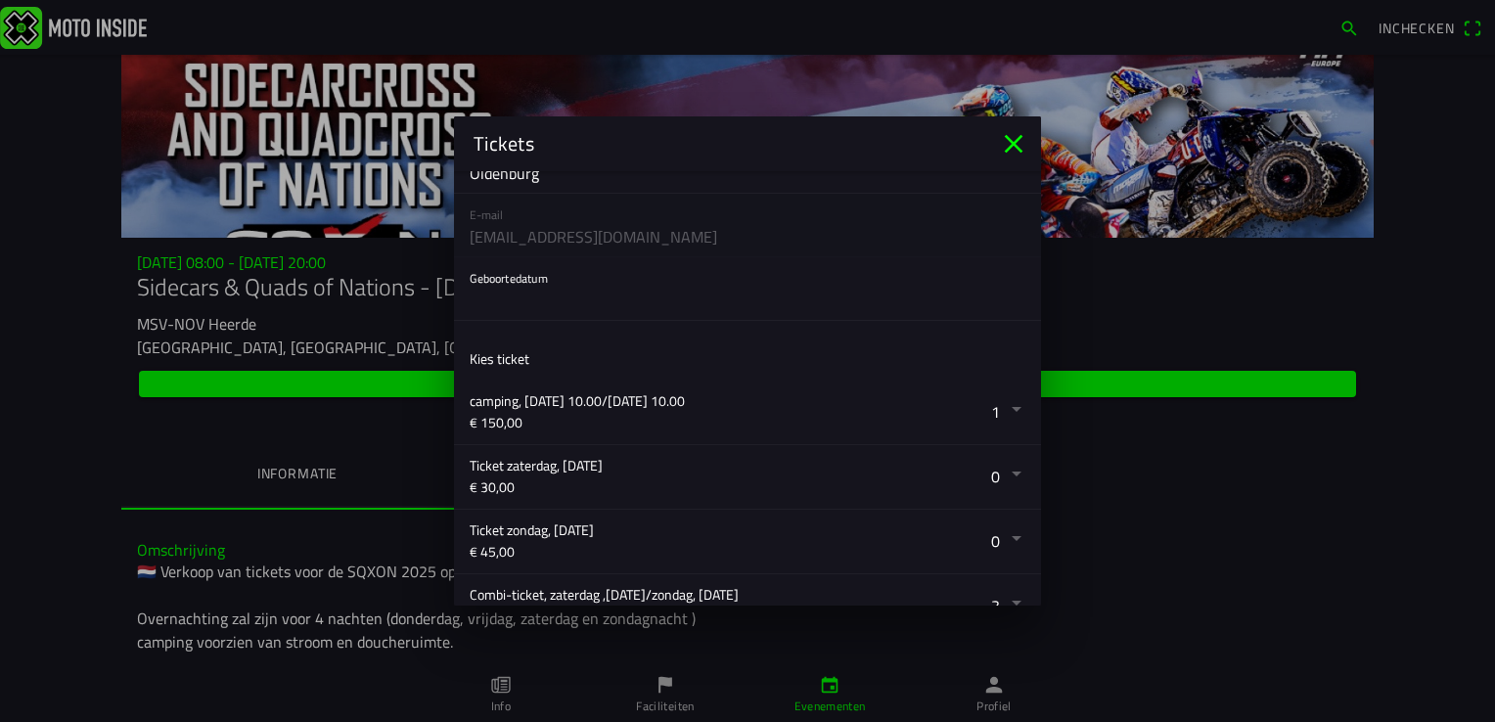
click at [484, 278] on button "button" at bounding box center [755, 288] width 571 height 63
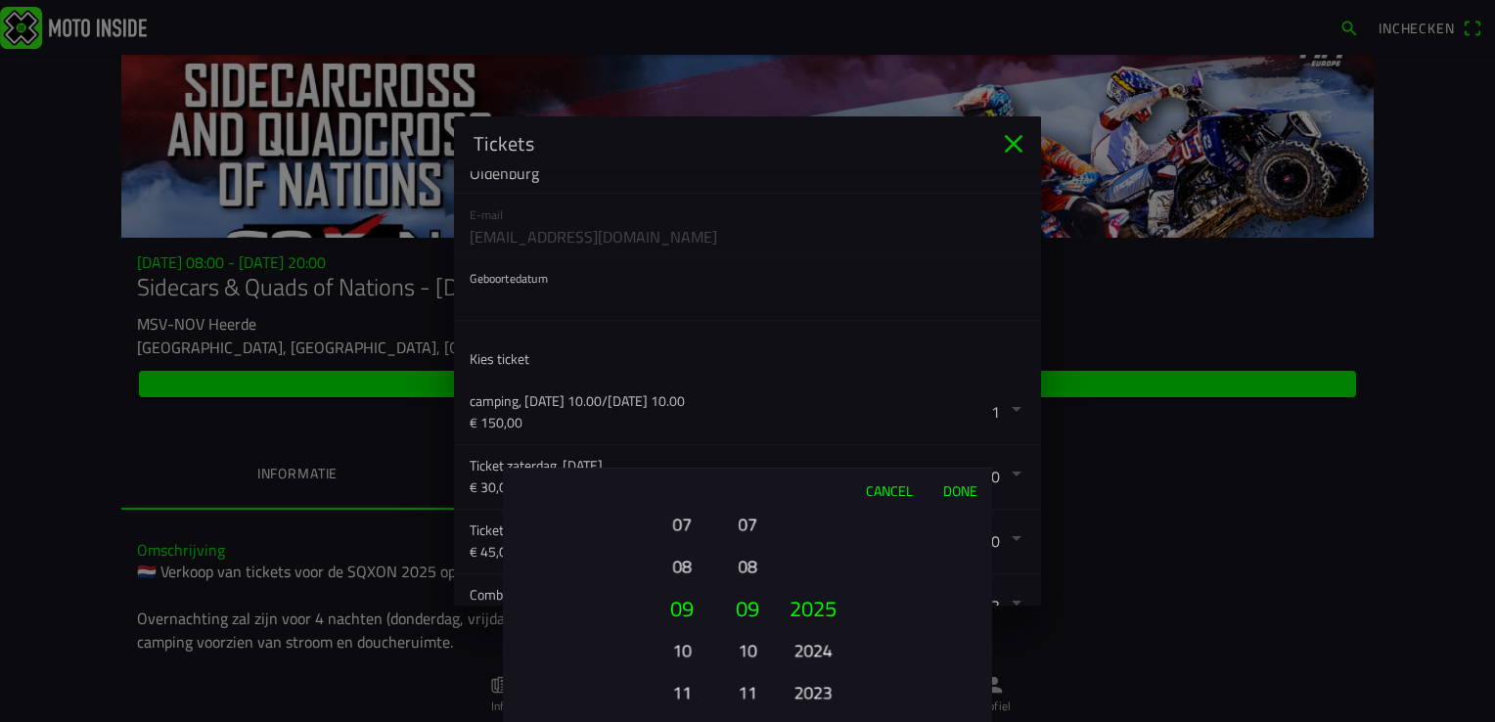
click at [681, 519] on button "07" at bounding box center [681, 524] width 54 height 34
click at [794, 695] on button "2023" at bounding box center [812, 692] width 54 height 34
click at [803, 688] on button "2021" at bounding box center [812, 692] width 54 height 34
click at [746, 565] on button "08" at bounding box center [747, 566] width 27 height 34
click at [746, 565] on button "07" at bounding box center [747, 566] width 27 height 34
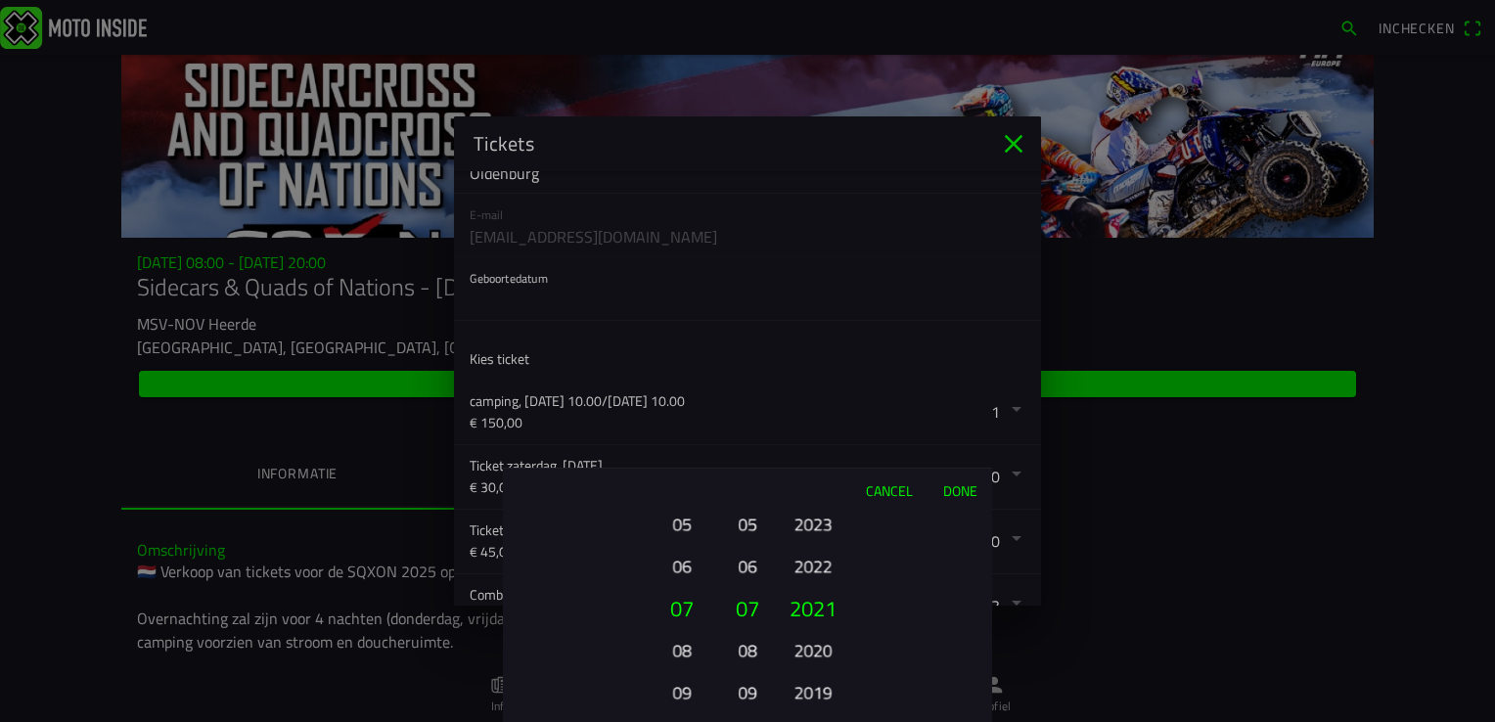
click at [751, 565] on button "06" at bounding box center [747, 566] width 27 height 34
click at [751, 565] on button "05" at bounding box center [747, 566] width 27 height 34
click at [751, 565] on button "04" at bounding box center [747, 566] width 27 height 34
click at [751, 565] on button "03" at bounding box center [747, 566] width 27 height 34
click at [746, 563] on button "02" at bounding box center [747, 566] width 27 height 34
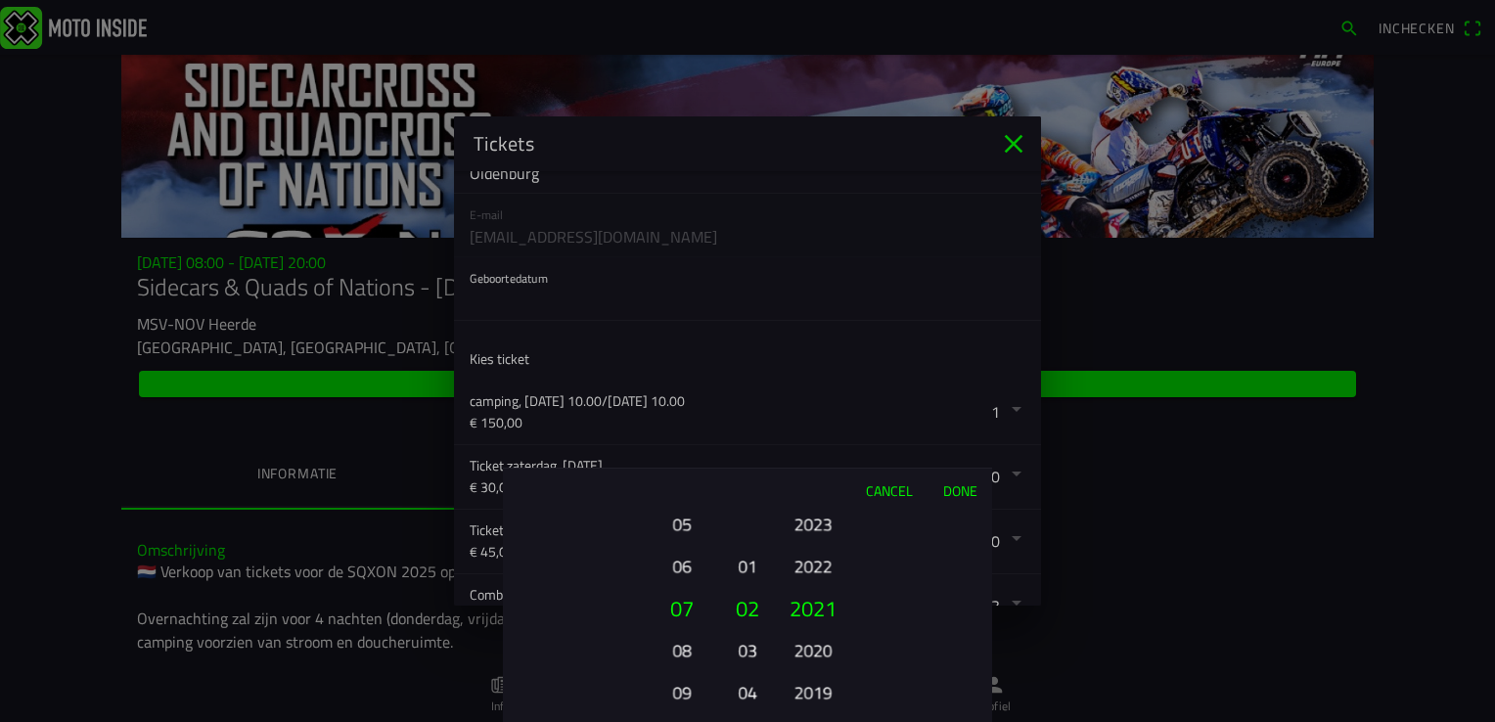
click at [826, 649] on button "2020" at bounding box center [812, 650] width 54 height 34
click at [826, 649] on button "2019" at bounding box center [812, 650] width 54 height 34
click at [825, 649] on button "2018" at bounding box center [812, 650] width 54 height 34
click at [825, 649] on button "2017" at bounding box center [812, 650] width 54 height 34
click at [825, 649] on button "2016" at bounding box center [812, 650] width 54 height 34
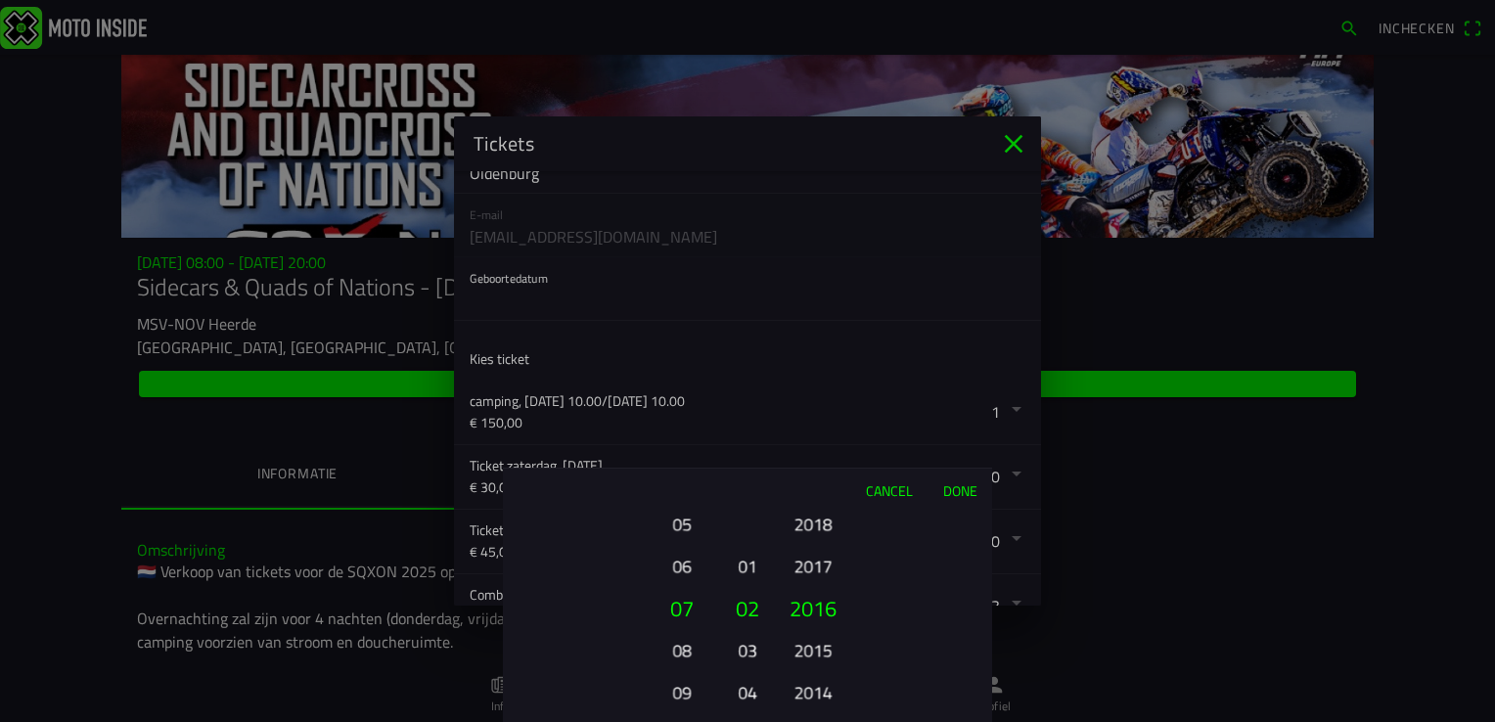
click at [825, 649] on button "2015" at bounding box center [812, 650] width 54 height 34
click at [825, 649] on button "2014" at bounding box center [812, 650] width 54 height 34
click at [824, 649] on button "2013" at bounding box center [812, 650] width 54 height 34
click at [823, 648] on button "2012" at bounding box center [812, 650] width 54 height 34
click at [823, 647] on button "2011" at bounding box center [812, 650] width 54 height 34
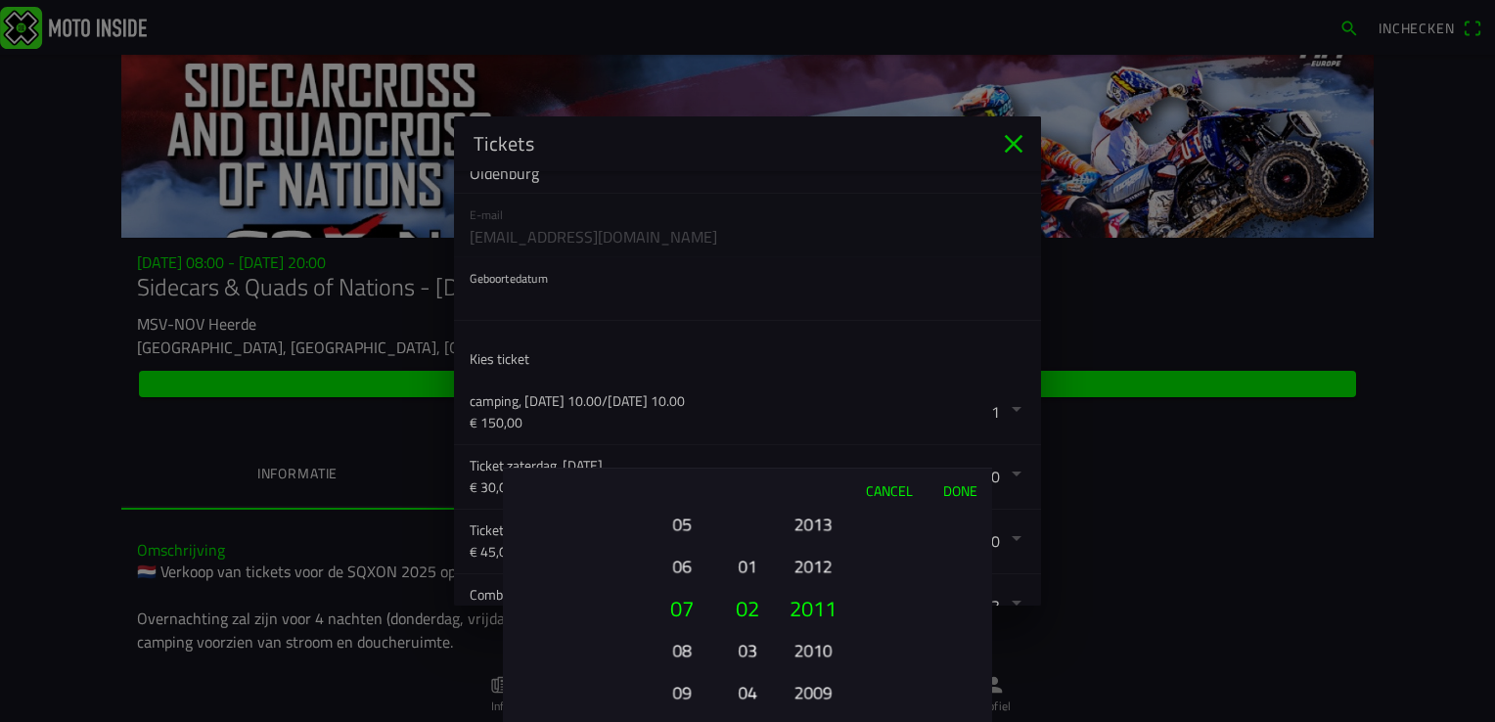
click at [823, 647] on button "2010" at bounding box center [812, 650] width 54 height 34
click at [823, 645] on button "2009" at bounding box center [812, 650] width 54 height 34
click at [823, 645] on button "2008" at bounding box center [812, 650] width 54 height 34
click at [823, 644] on button "2007" at bounding box center [812, 650] width 54 height 34
click at [823, 644] on button "2006" at bounding box center [812, 650] width 54 height 34
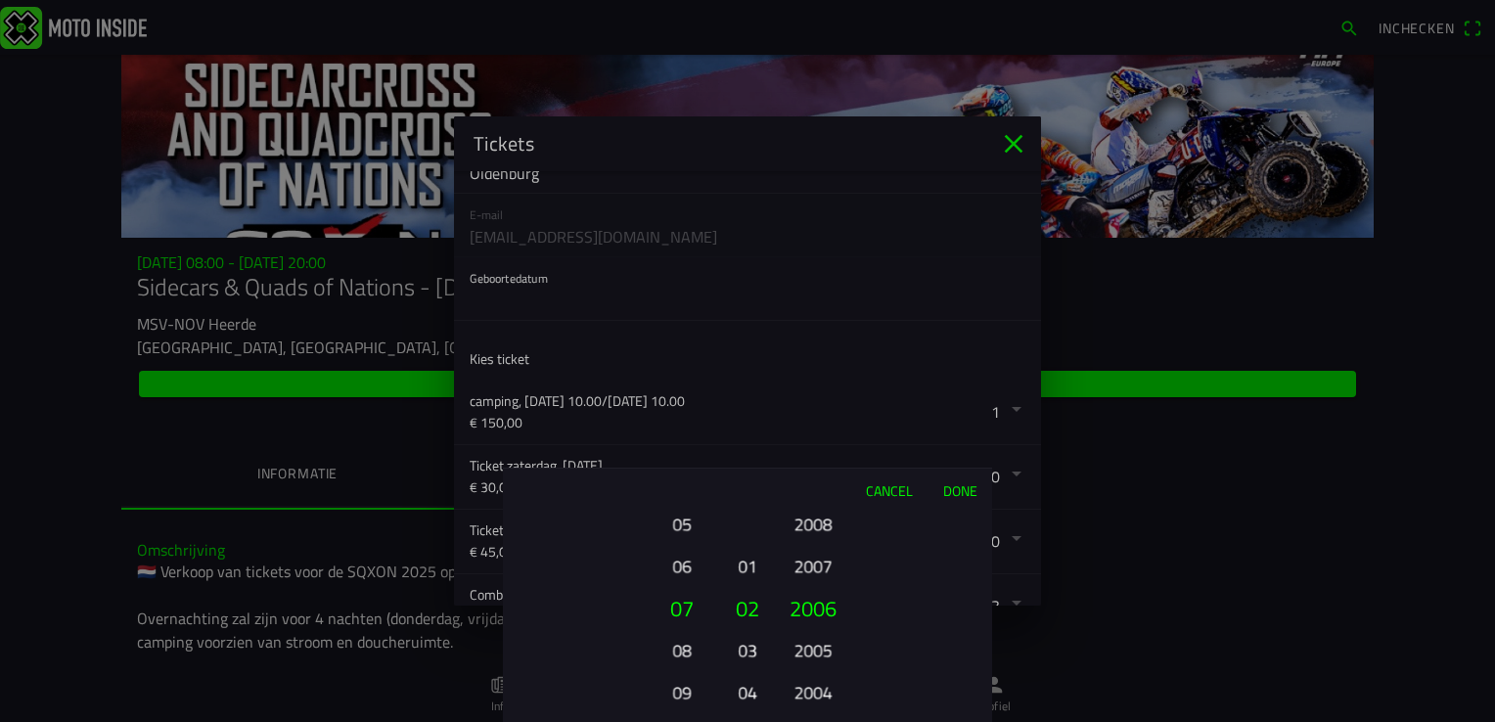
click at [823, 644] on button "2005" at bounding box center [812, 650] width 54 height 34
click at [823, 644] on button "2004" at bounding box center [812, 650] width 54 height 34
click at [823, 644] on button "2003" at bounding box center [812, 650] width 54 height 34
click at [822, 644] on button "2002" at bounding box center [812, 650] width 54 height 34
click at [822, 644] on button "2001" at bounding box center [812, 650] width 54 height 34
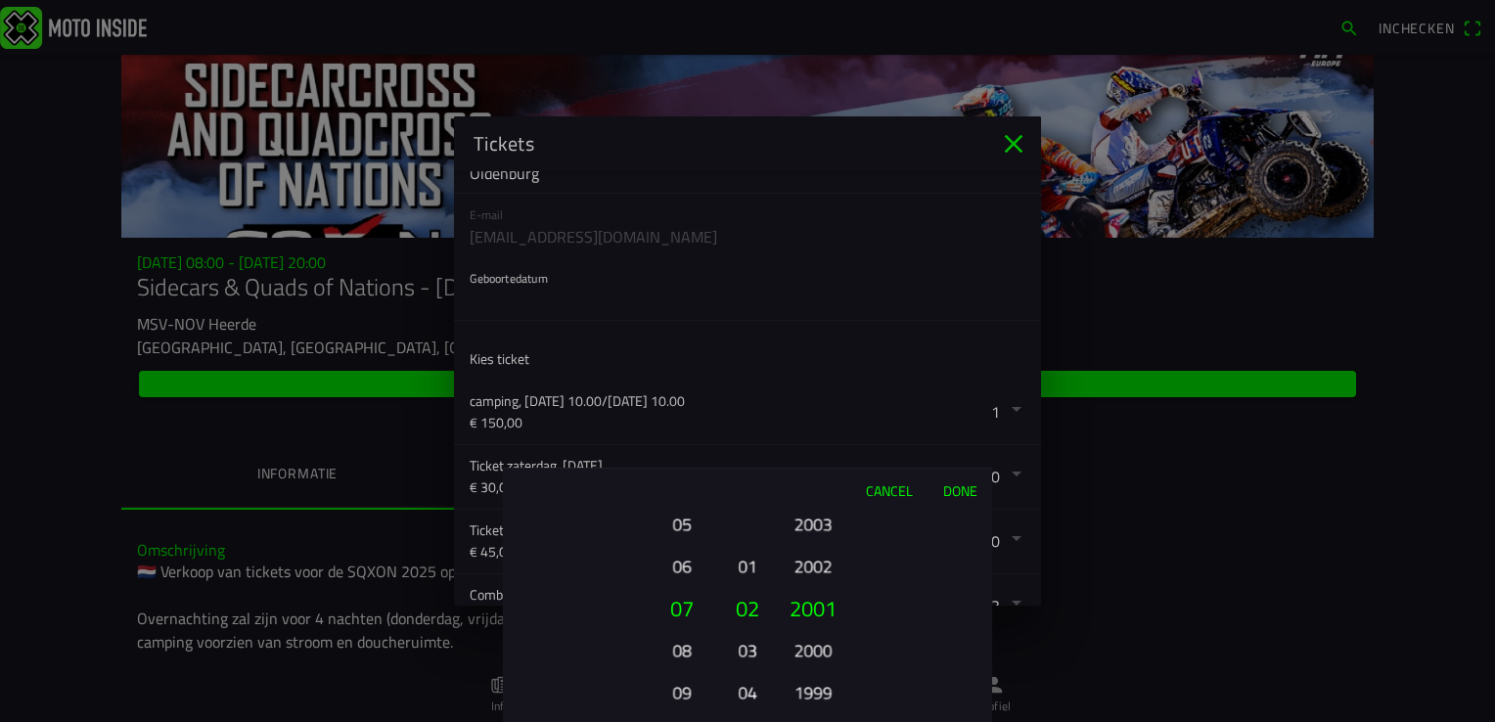
click at [822, 644] on button "2000" at bounding box center [812, 650] width 54 height 34
click at [822, 644] on button "1999" at bounding box center [812, 650] width 54 height 34
click at [822, 644] on button "1998" at bounding box center [812, 650] width 54 height 34
click at [822, 643] on button "1997" at bounding box center [812, 650] width 54 height 34
click at [822, 643] on button "1996" at bounding box center [812, 650] width 54 height 34
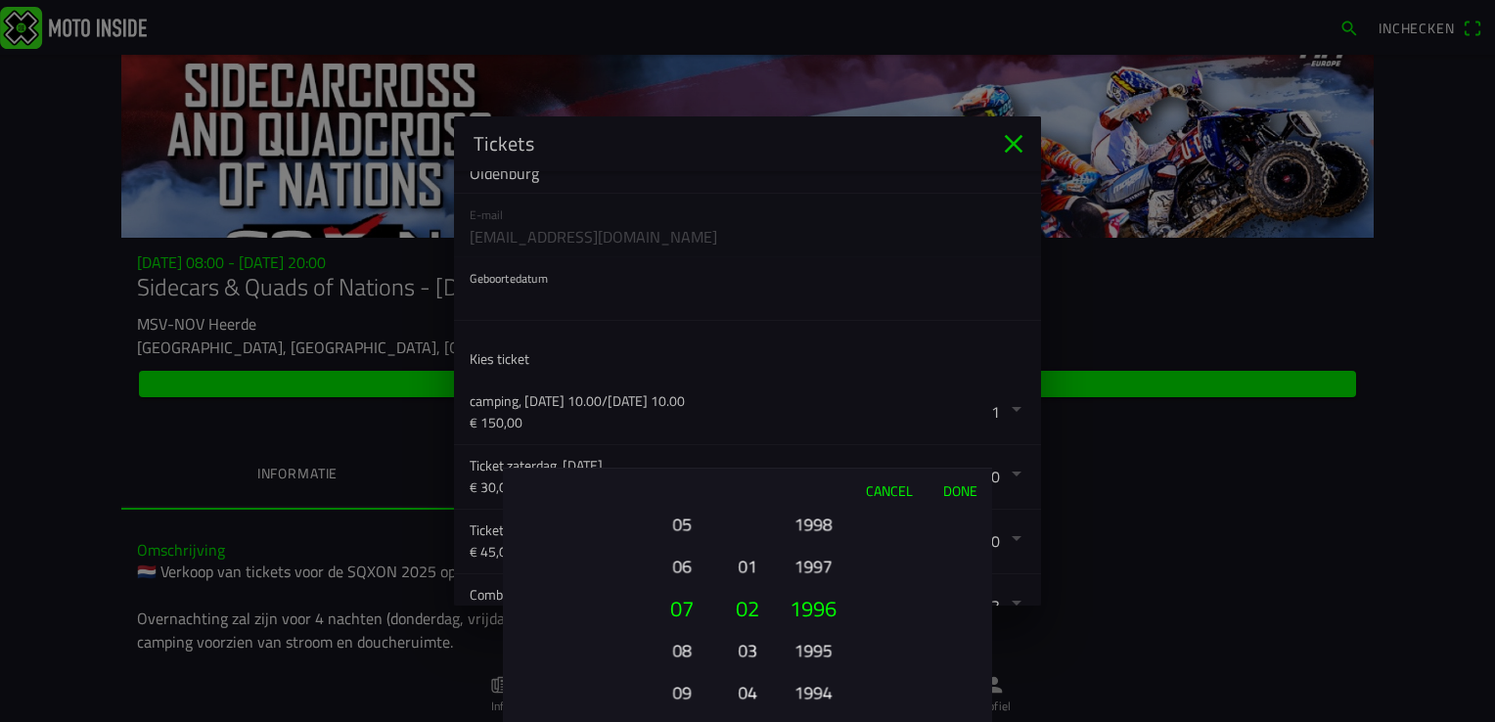
click at [822, 643] on button "1995" at bounding box center [812, 650] width 54 height 34
click at [822, 643] on button "1994" at bounding box center [812, 650] width 54 height 34
click at [822, 643] on button "1993" at bounding box center [812, 650] width 54 height 34
click at [822, 643] on button "1992" at bounding box center [812, 650] width 54 height 34
click at [822, 643] on ion-picker-column "2025 2024 2023 2022 2021 2020 2019 2018 2017 2016 2015 2014 2013 2012 2011 2010…" at bounding box center [882, 617] width 220 height 210
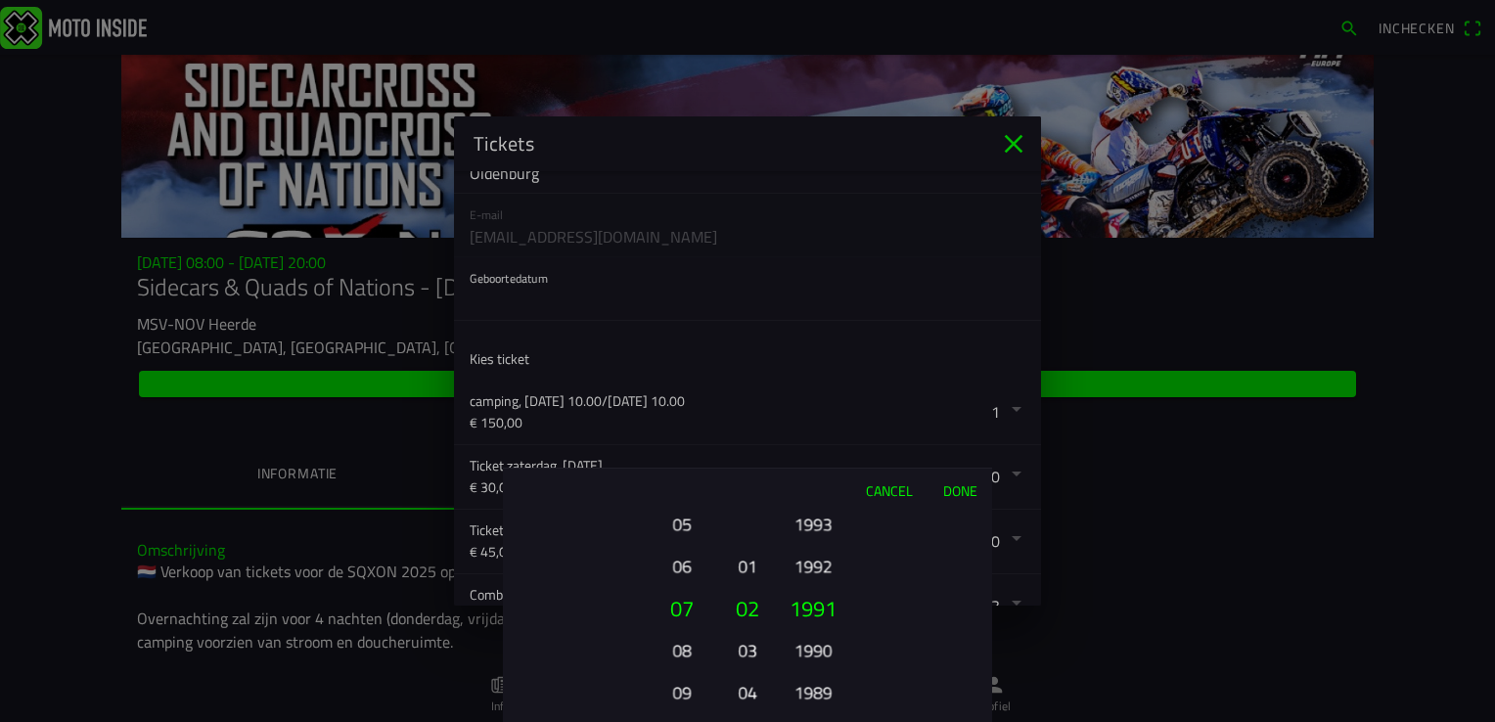
click at [822, 643] on button "1990" at bounding box center [812, 650] width 54 height 34
click at [822, 643] on button "1989" at bounding box center [812, 650] width 54 height 34
click at [822, 643] on button "1988" at bounding box center [812, 650] width 54 height 34
click at [822, 643] on button "1987" at bounding box center [812, 650] width 54 height 34
click at [822, 643] on button "1986" at bounding box center [812, 650] width 54 height 34
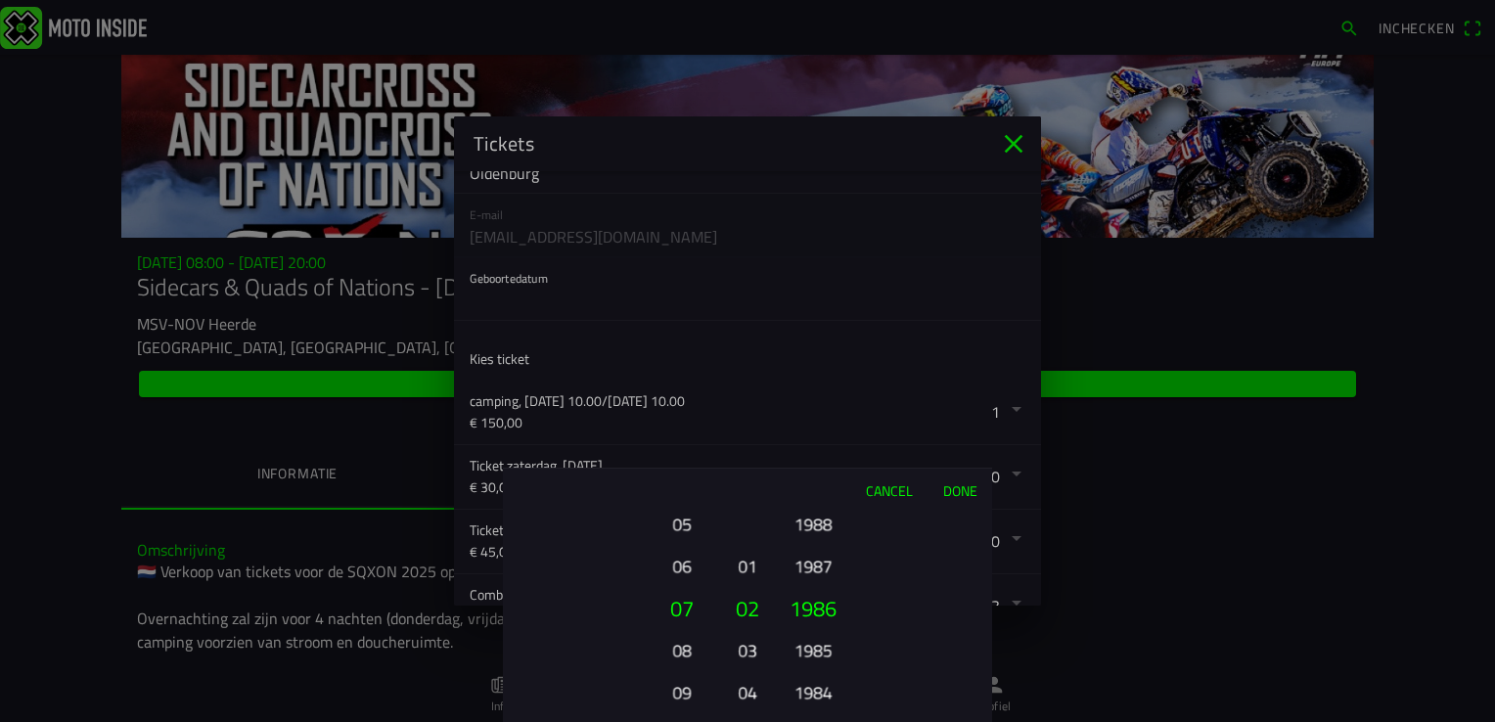
click at [822, 643] on button "1985" at bounding box center [812, 650] width 54 height 34
click at [822, 643] on button "1984" at bounding box center [812, 650] width 54 height 34
click at [822, 643] on button "1983" at bounding box center [812, 650] width 54 height 34
click at [822, 643] on button "1982" at bounding box center [812, 650] width 54 height 34
click at [822, 643] on button "1981" at bounding box center [812, 650] width 54 height 34
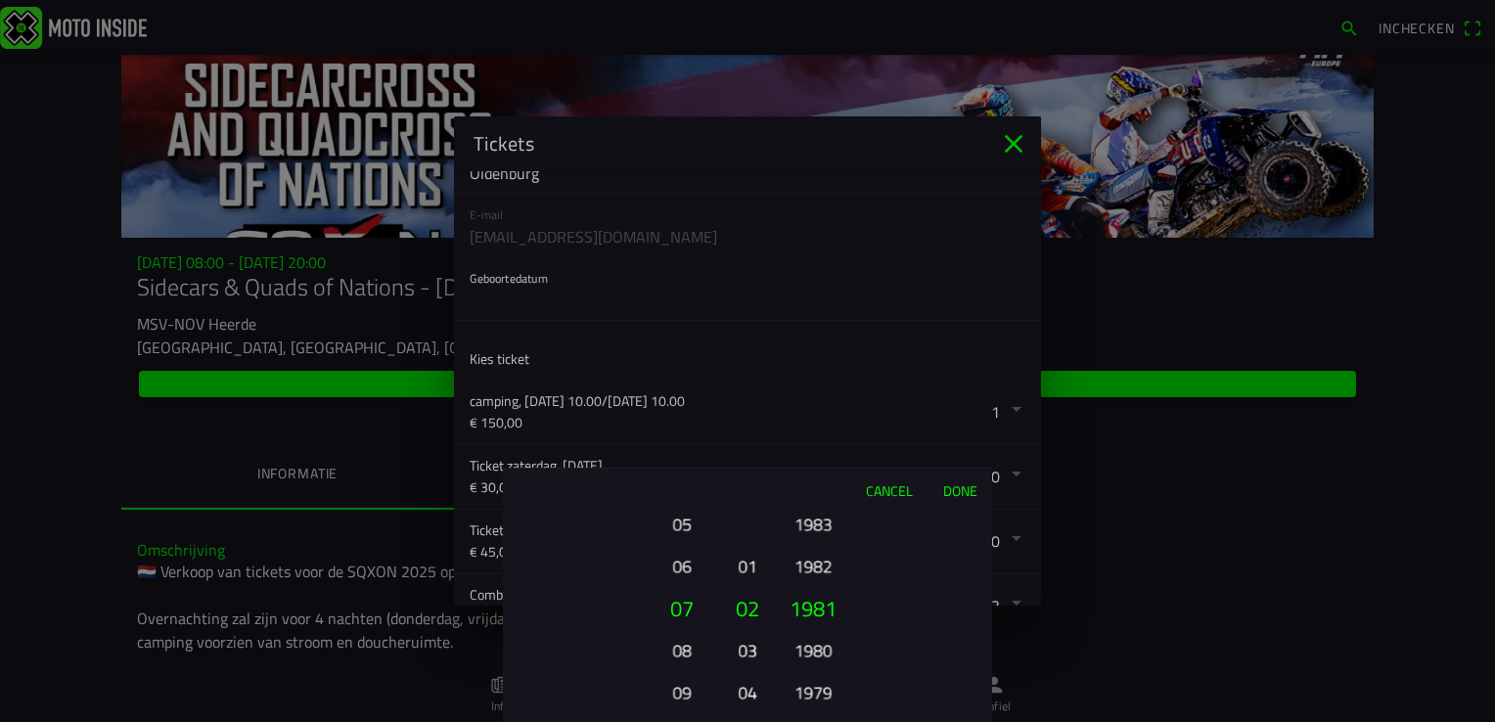
click at [822, 643] on button "1980" at bounding box center [812, 650] width 54 height 34
click at [822, 643] on button "1979" at bounding box center [812, 650] width 54 height 34
click at [822, 643] on button "1978" at bounding box center [812, 650] width 54 height 34
click at [822, 643] on ion-picker-column "2025 2024 2023 2022 2021 2020 2019 2018 2017 2016 2015 2014 2013 2012 2011 2010…" at bounding box center [882, 617] width 220 height 210
click at [822, 643] on button "1976" at bounding box center [812, 650] width 54 height 34
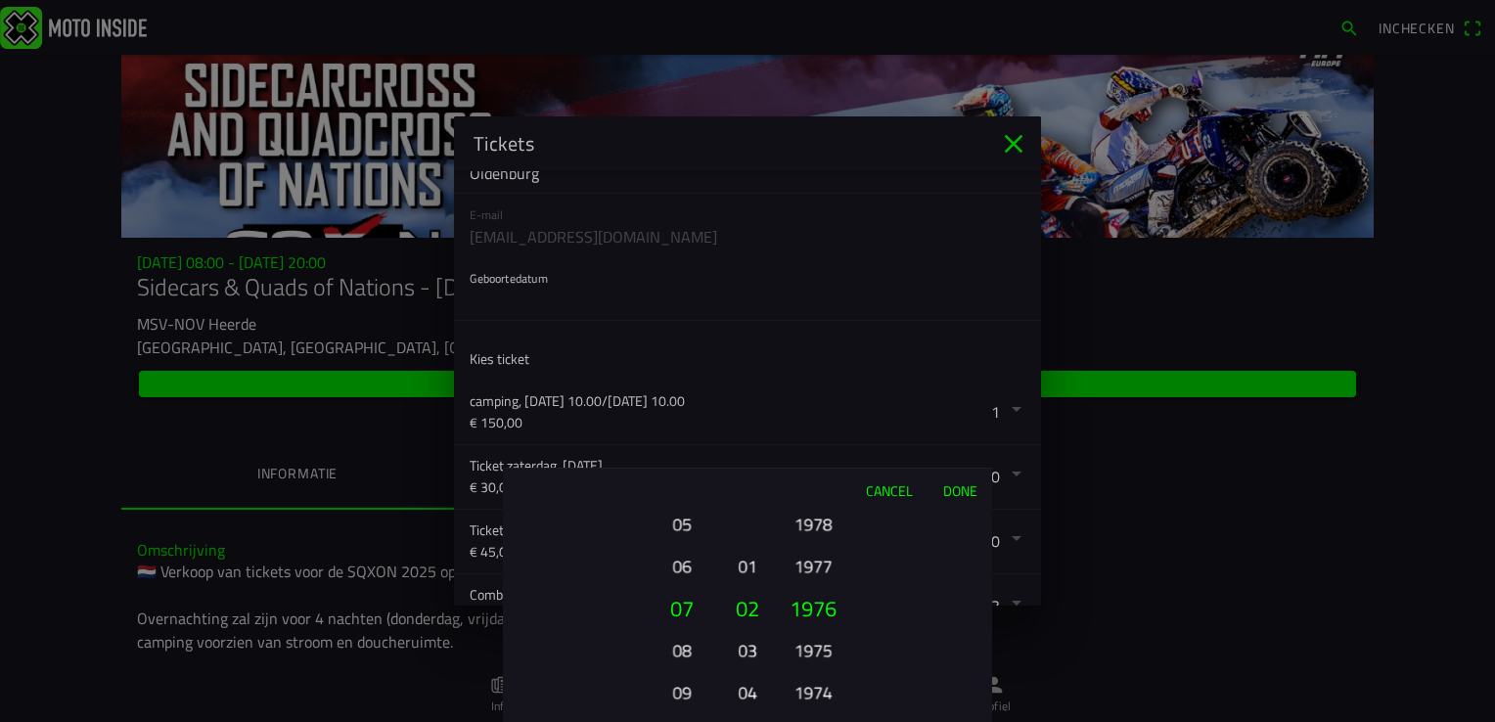
click at [822, 643] on ion-picker-column "2025 2024 2023 2022 2021 2020 2019 2018 2017 2016 2015 2014 2013 2012 2011 2010…" at bounding box center [882, 617] width 220 height 210
click at [822, 643] on button "1973" at bounding box center [812, 650] width 54 height 34
click at [822, 643] on button "1972" at bounding box center [812, 650] width 54 height 34
click at [822, 643] on button "1971" at bounding box center [812, 650] width 54 height 34
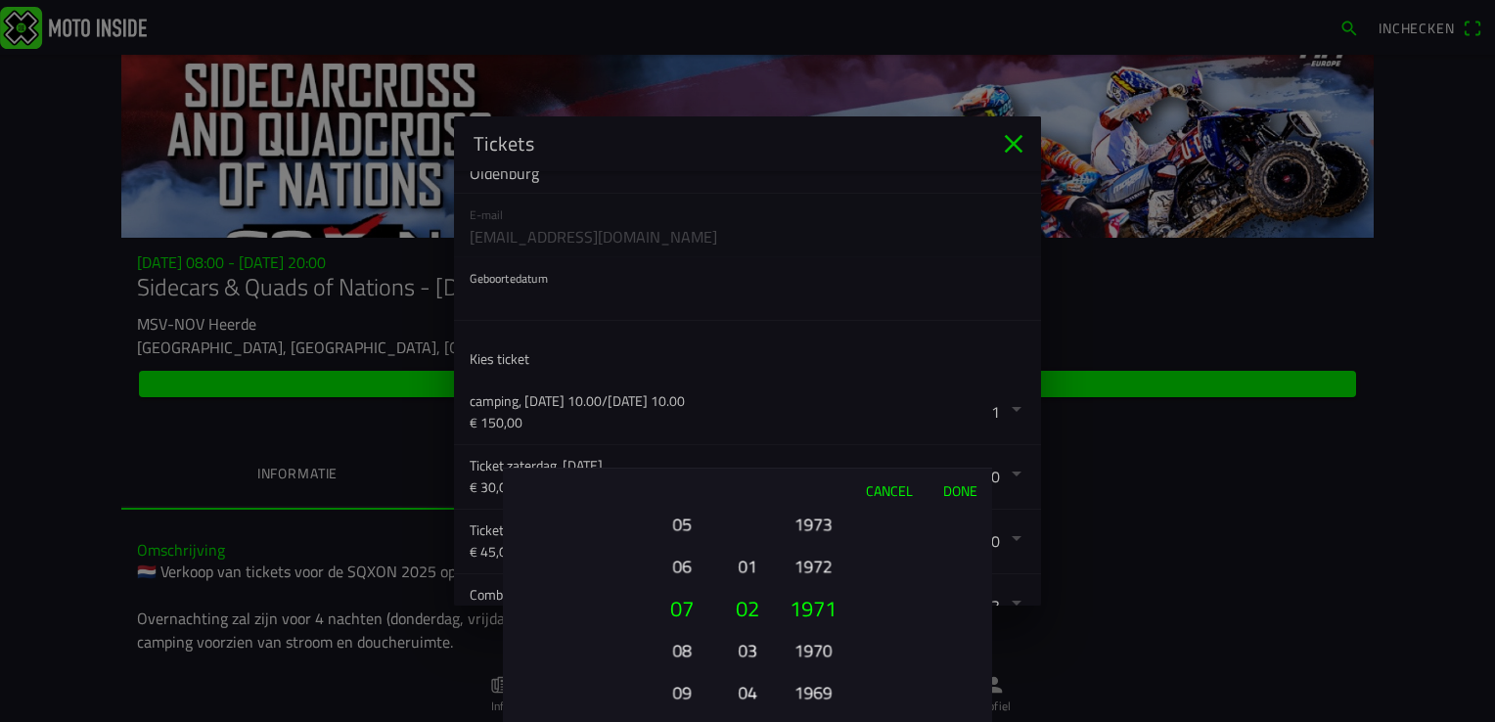
click at [822, 643] on button "1970" at bounding box center [812, 650] width 54 height 34
click at [822, 643] on button "1969" at bounding box center [812, 650] width 54 height 34
click at [822, 643] on button "1968" at bounding box center [812, 650] width 54 height 34
click at [822, 675] on button "1967" at bounding box center [812, 692] width 54 height 34
click at [823, 643] on button "1966" at bounding box center [812, 650] width 54 height 34
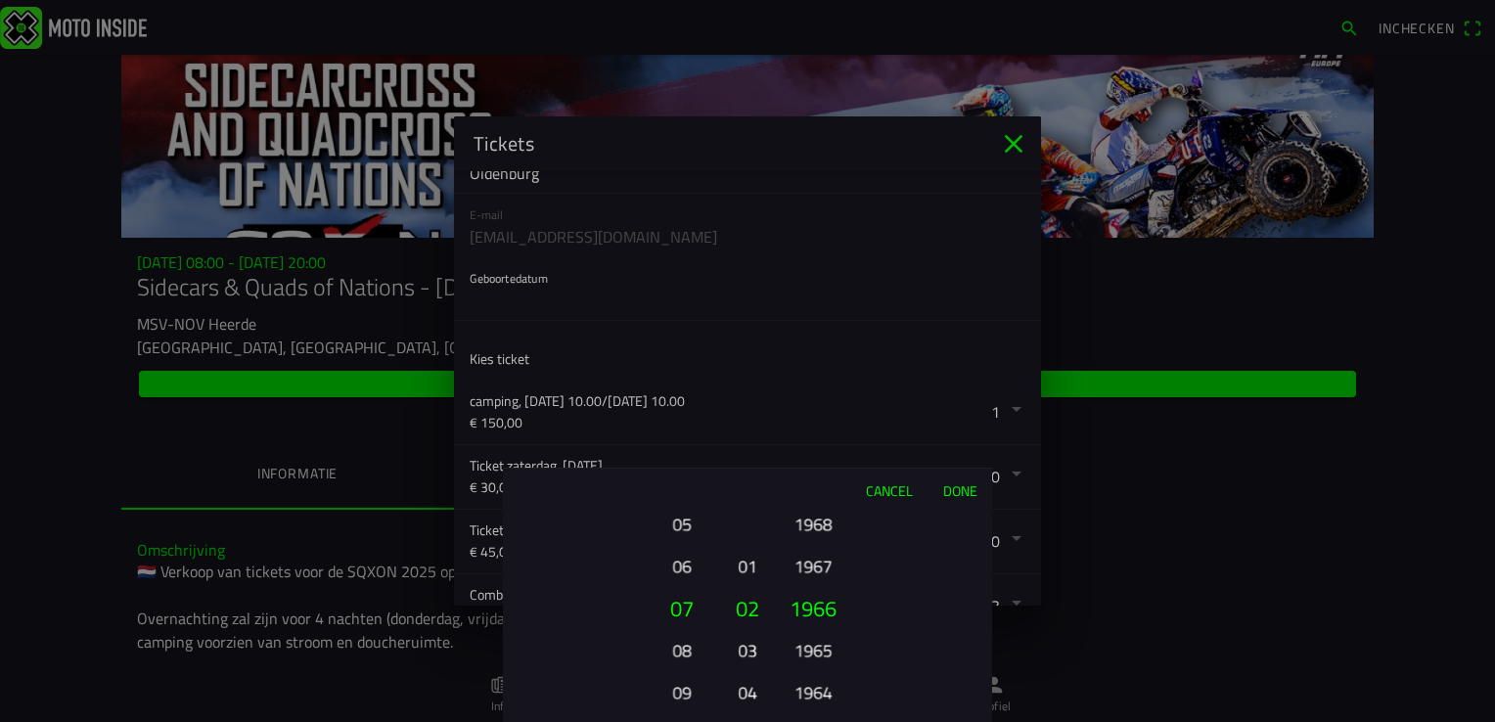
click at [823, 643] on button "1965" at bounding box center [812, 650] width 54 height 34
click at [824, 641] on button "1964" at bounding box center [812, 650] width 54 height 34
click at [824, 642] on button "1963" at bounding box center [812, 651] width 54 height 34
click at [824, 642] on ion-picker-column "2025 2024 2023 2022 2021 2020 2019 2018 2017 2016 2015 2014 2013 2012 2011 2010…" at bounding box center [882, 617] width 220 height 210
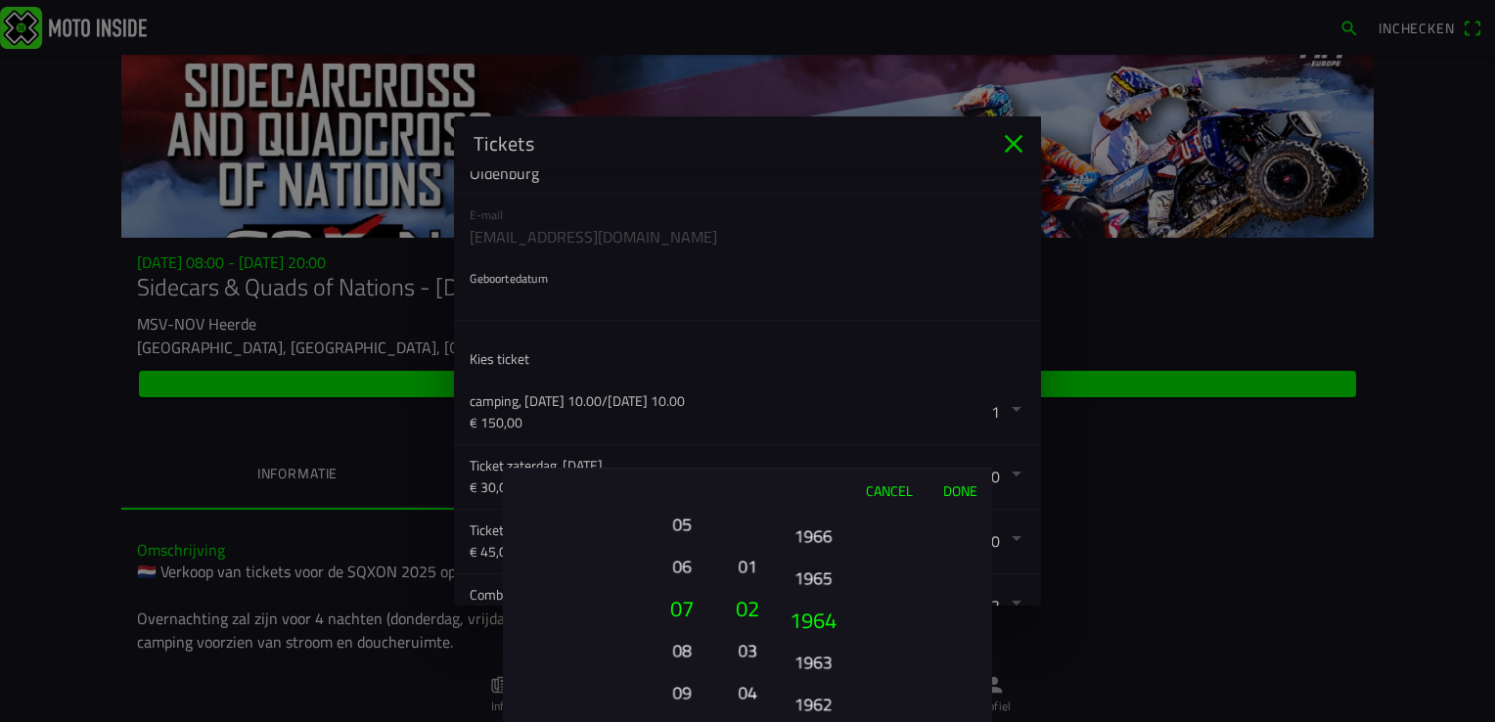
click at [831, 659] on button "1963" at bounding box center [812, 662] width 54 height 34
click at [831, 660] on button "1962" at bounding box center [812, 650] width 54 height 34
click at [823, 669] on button "1962" at bounding box center [812, 682] width 54 height 34
click at [822, 693] on button "1960" at bounding box center [812, 692] width 54 height 34
click at [822, 694] on button "1958" at bounding box center [812, 692] width 54 height 34
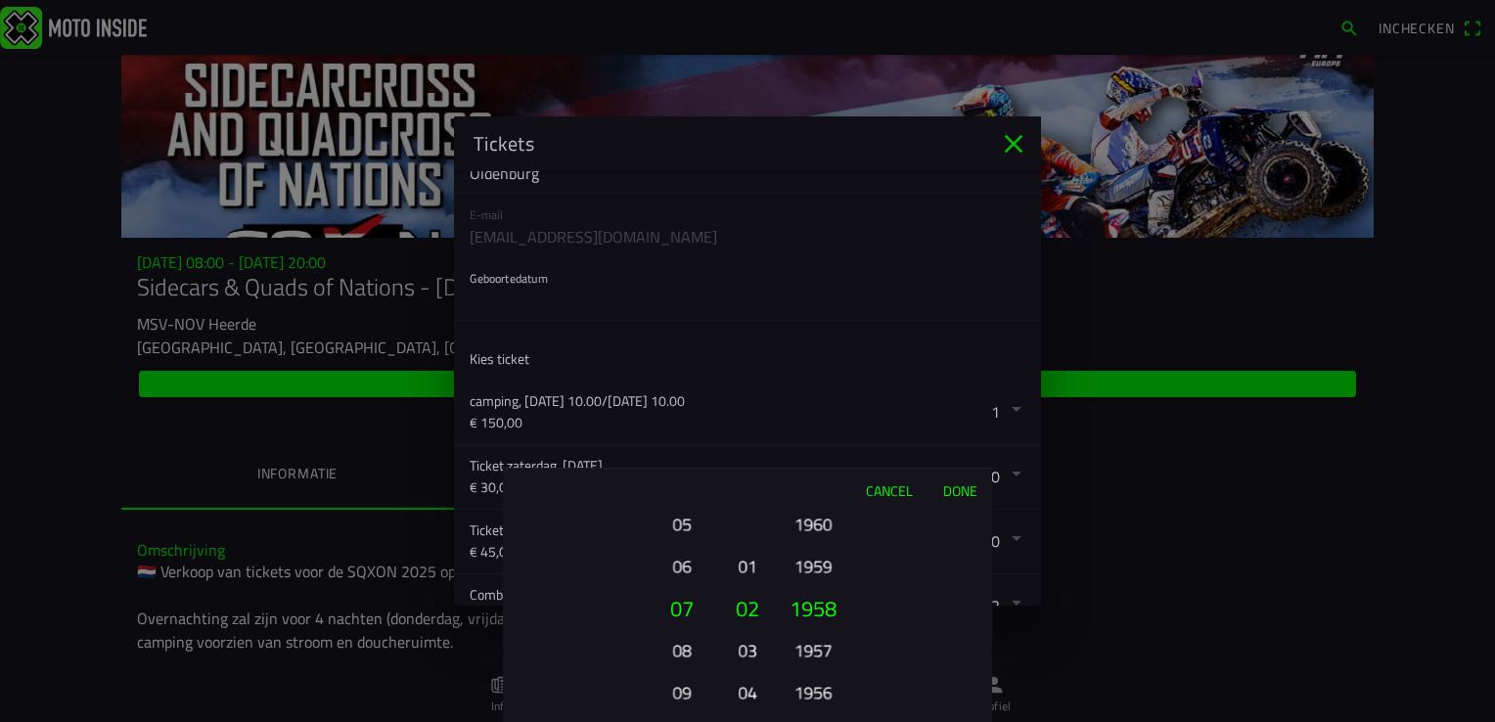
click at [825, 695] on button "1956" at bounding box center [812, 692] width 54 height 34
click at [959, 493] on button "Done" at bounding box center [959, 490] width 65 height 43
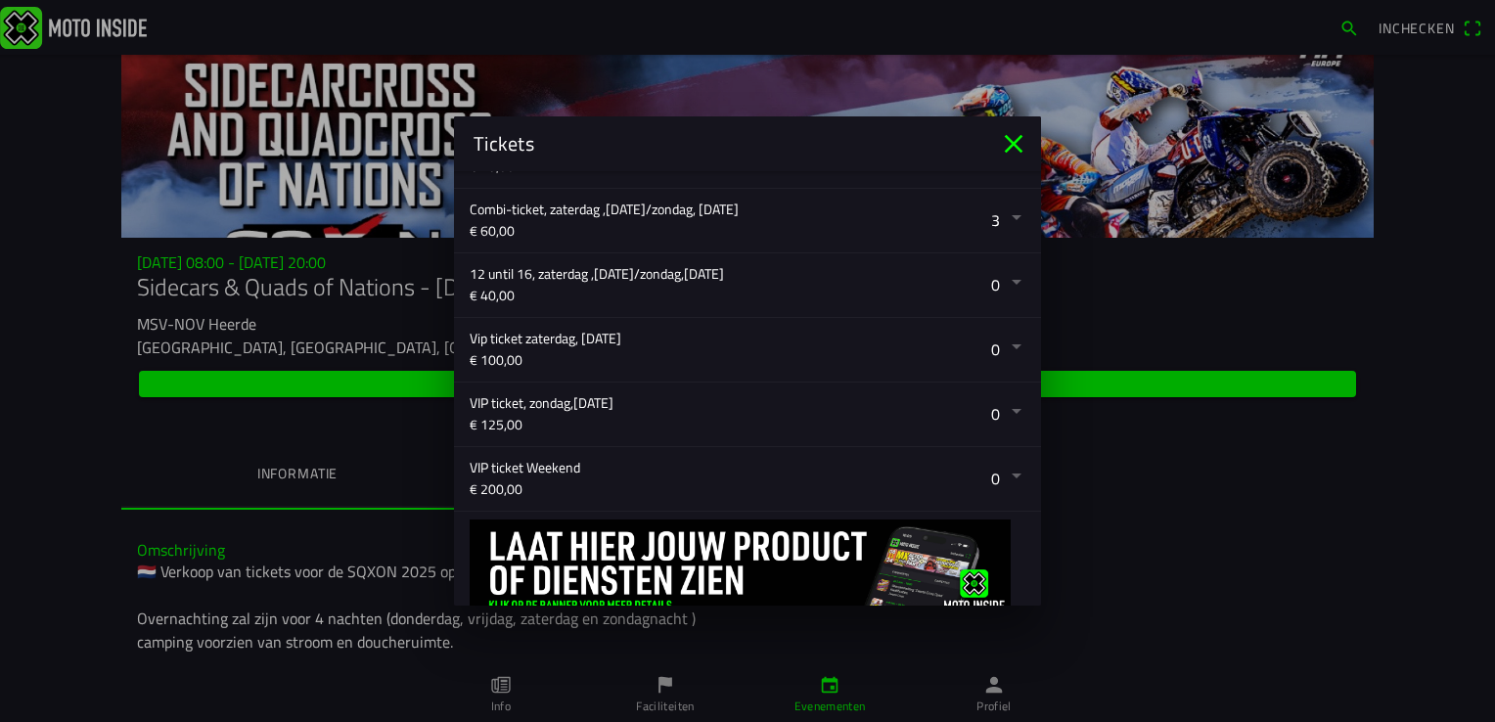
scroll to position [650, 0]
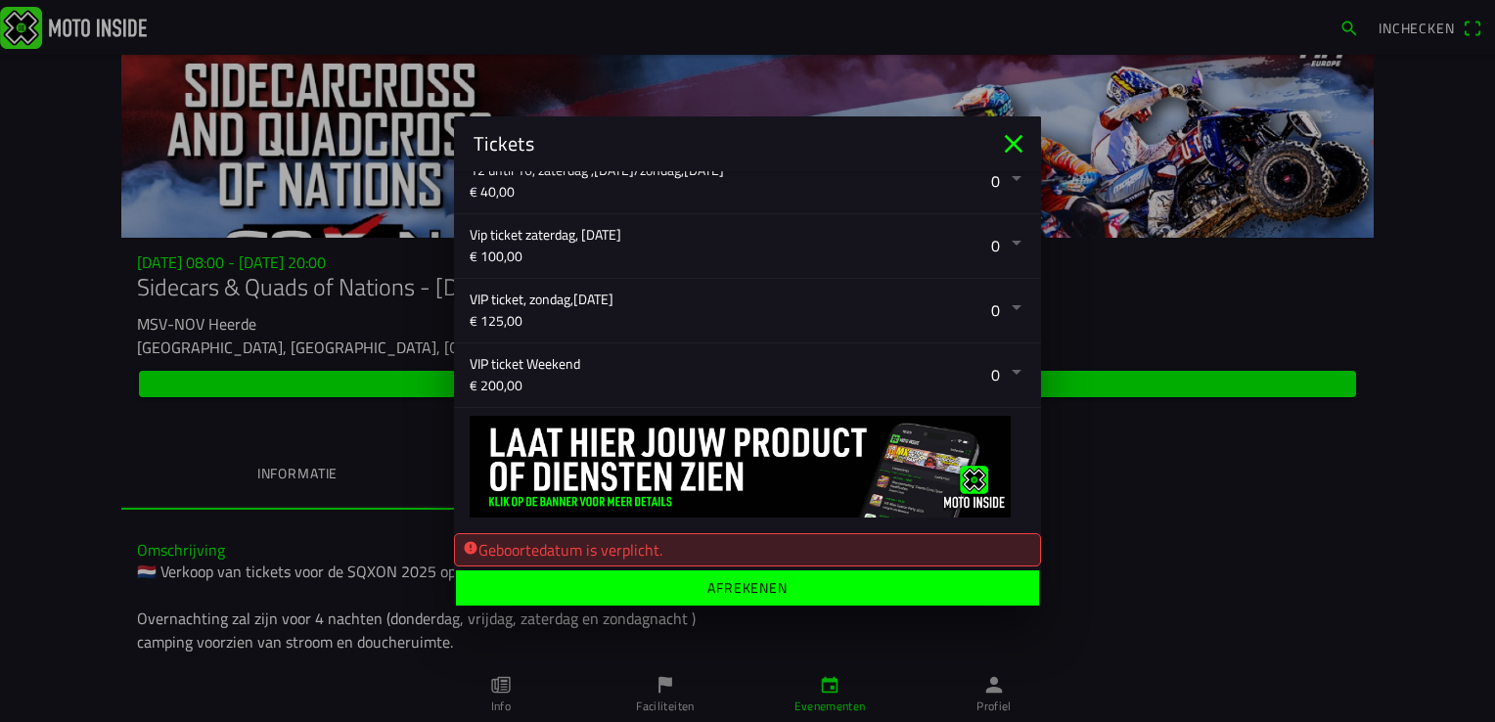
click at [728, 581] on ion-label "Afrekenen" at bounding box center [747, 588] width 80 height 14
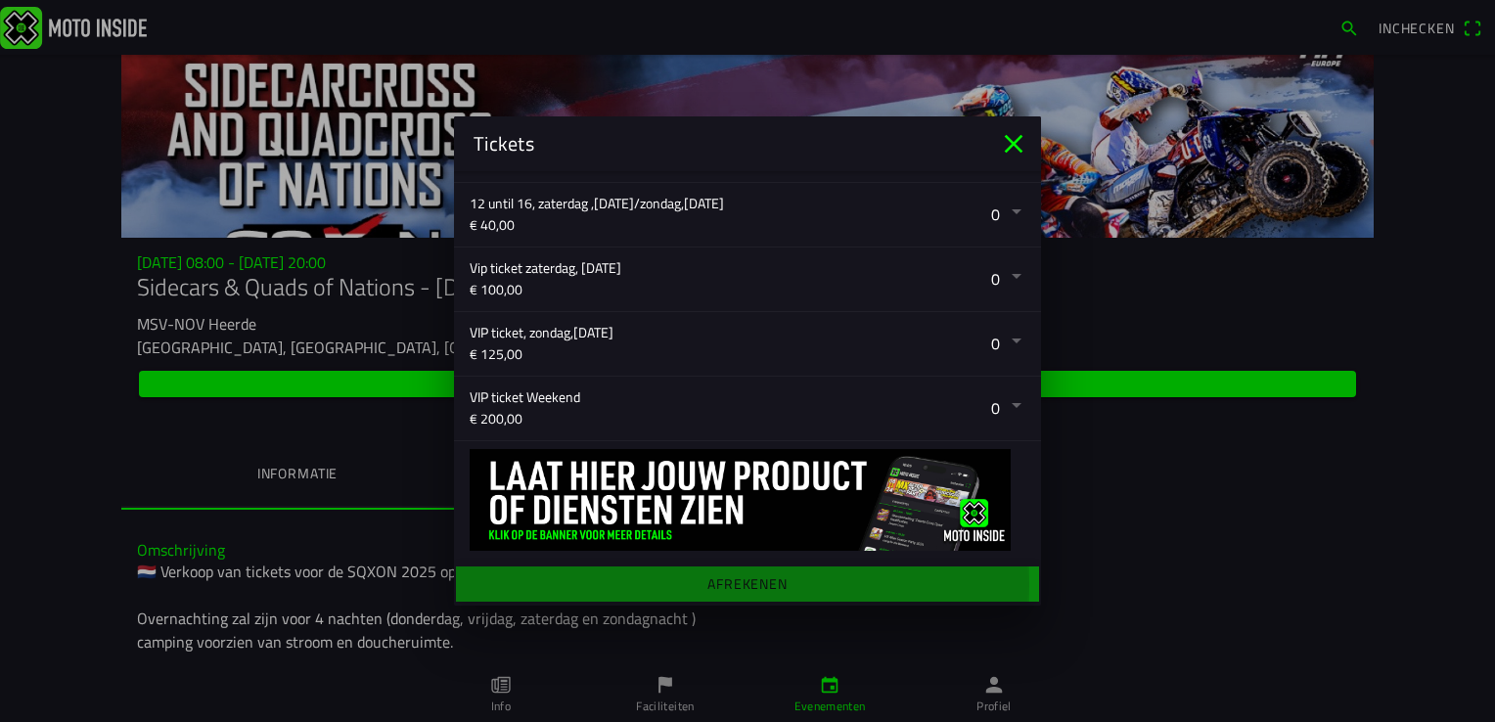
scroll to position [614, 0]
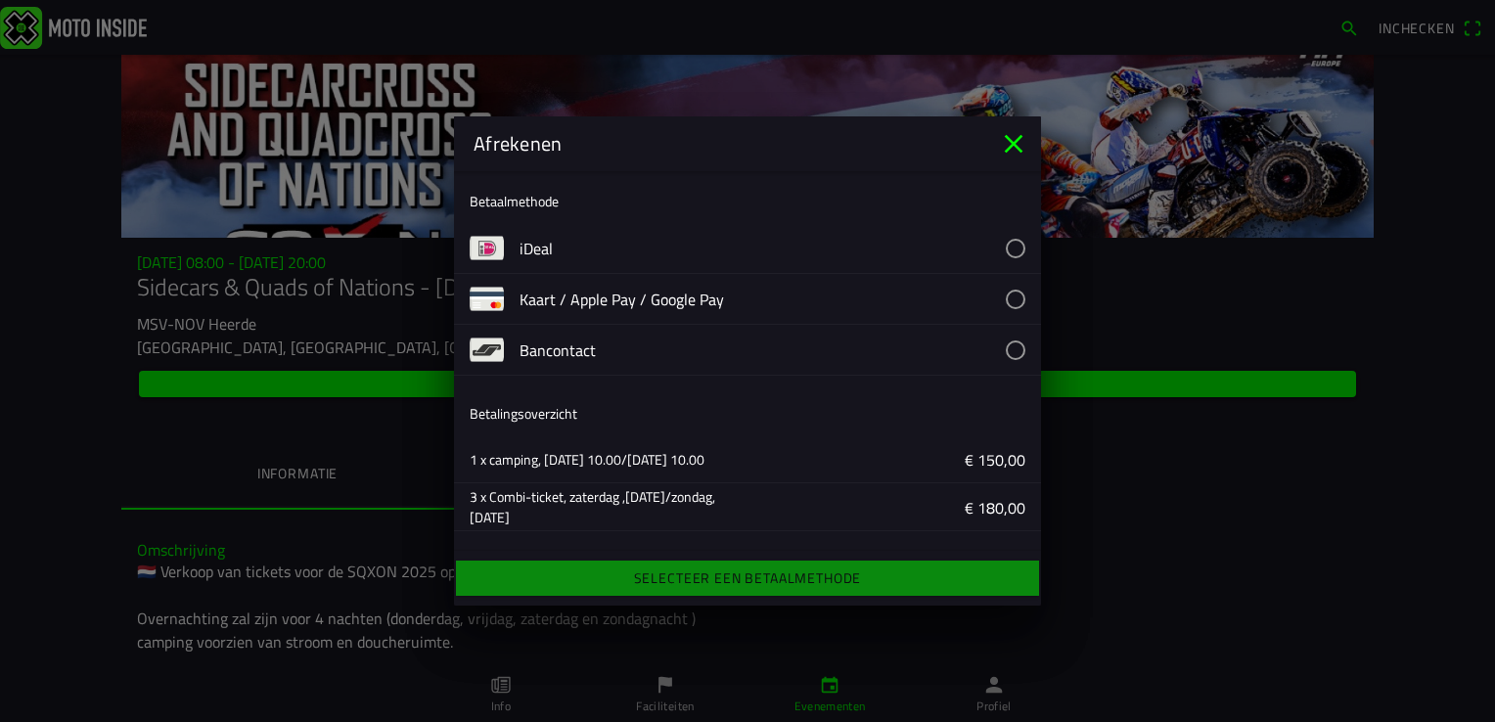
click at [998, 248] on button "button" at bounding box center [779, 248] width 521 height 50
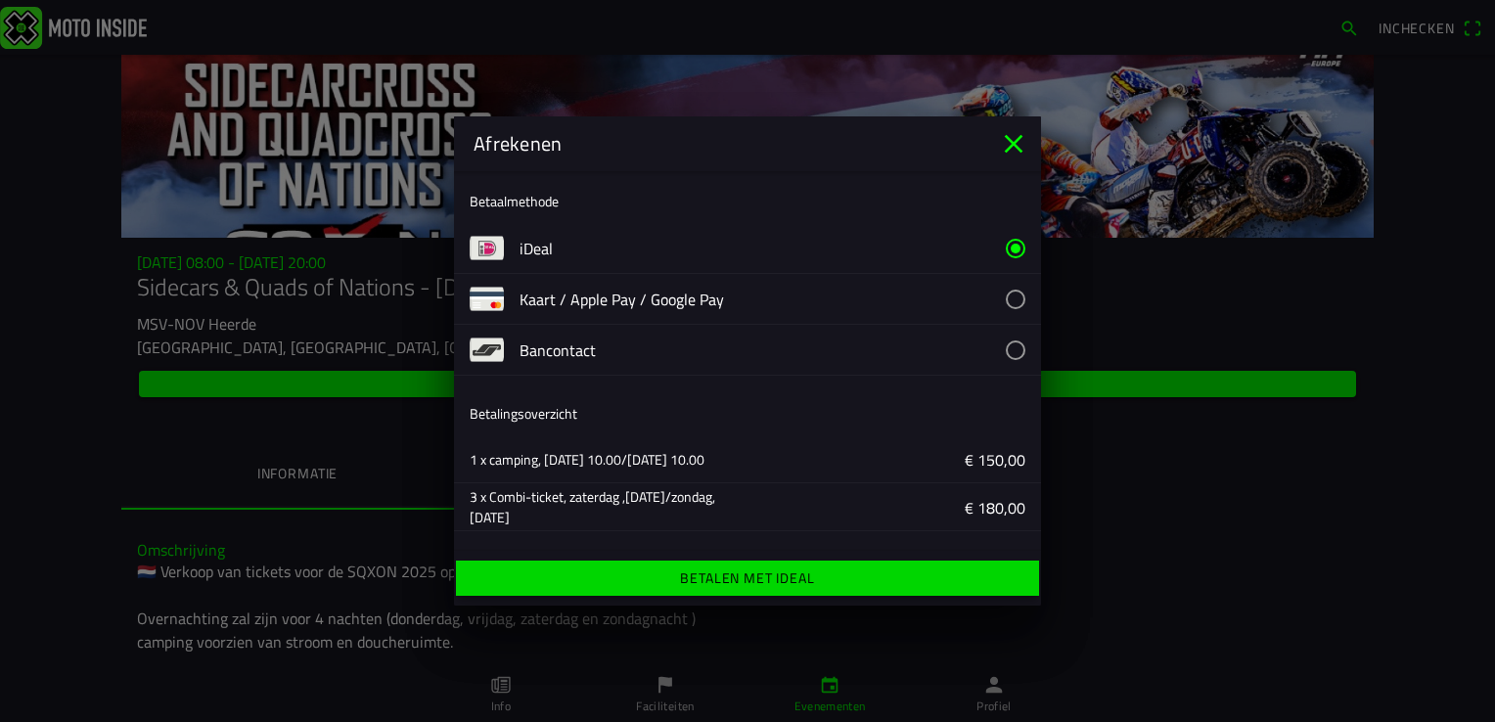
click at [757, 571] on ion-label "Betalen met iDeal" at bounding box center [747, 578] width 134 height 14
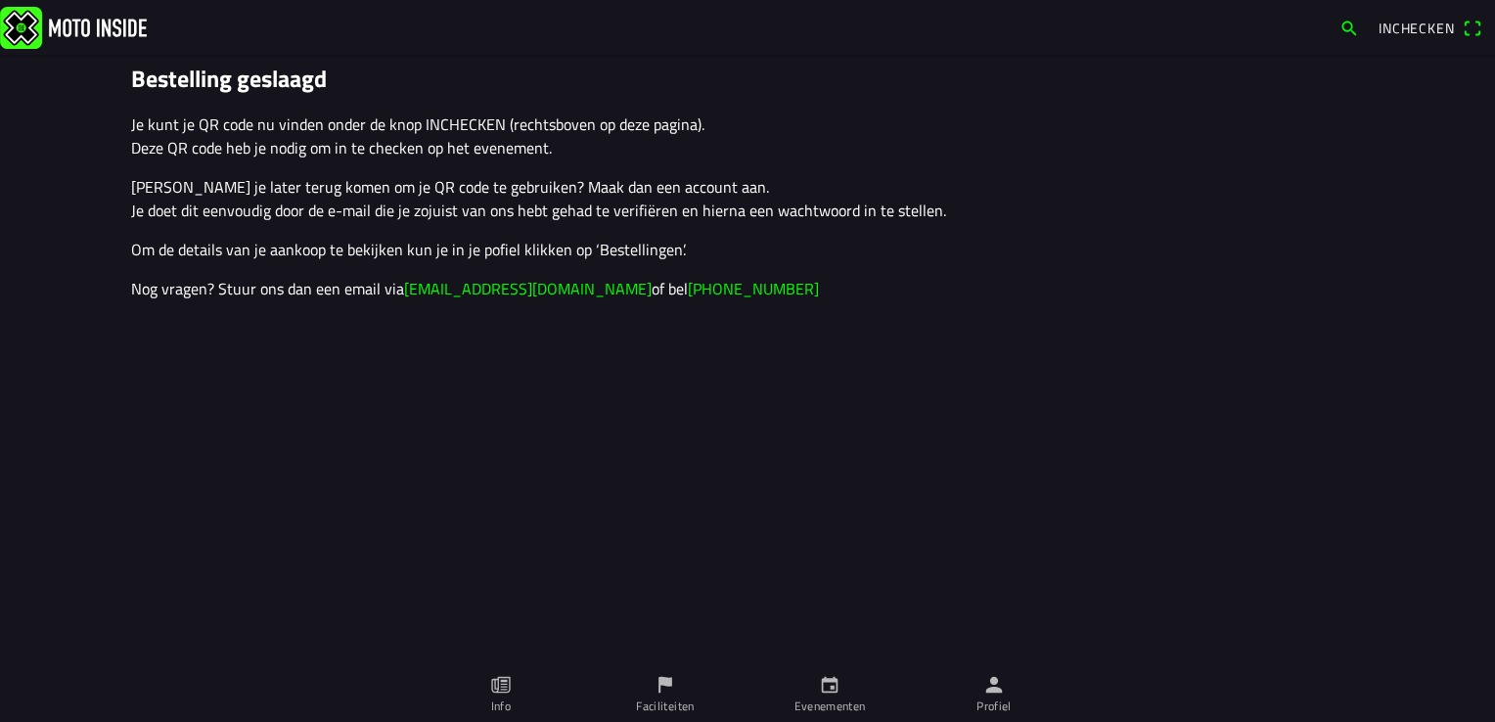
click at [1416, 27] on span "Inchecken" at bounding box center [1416, 28] width 76 height 21
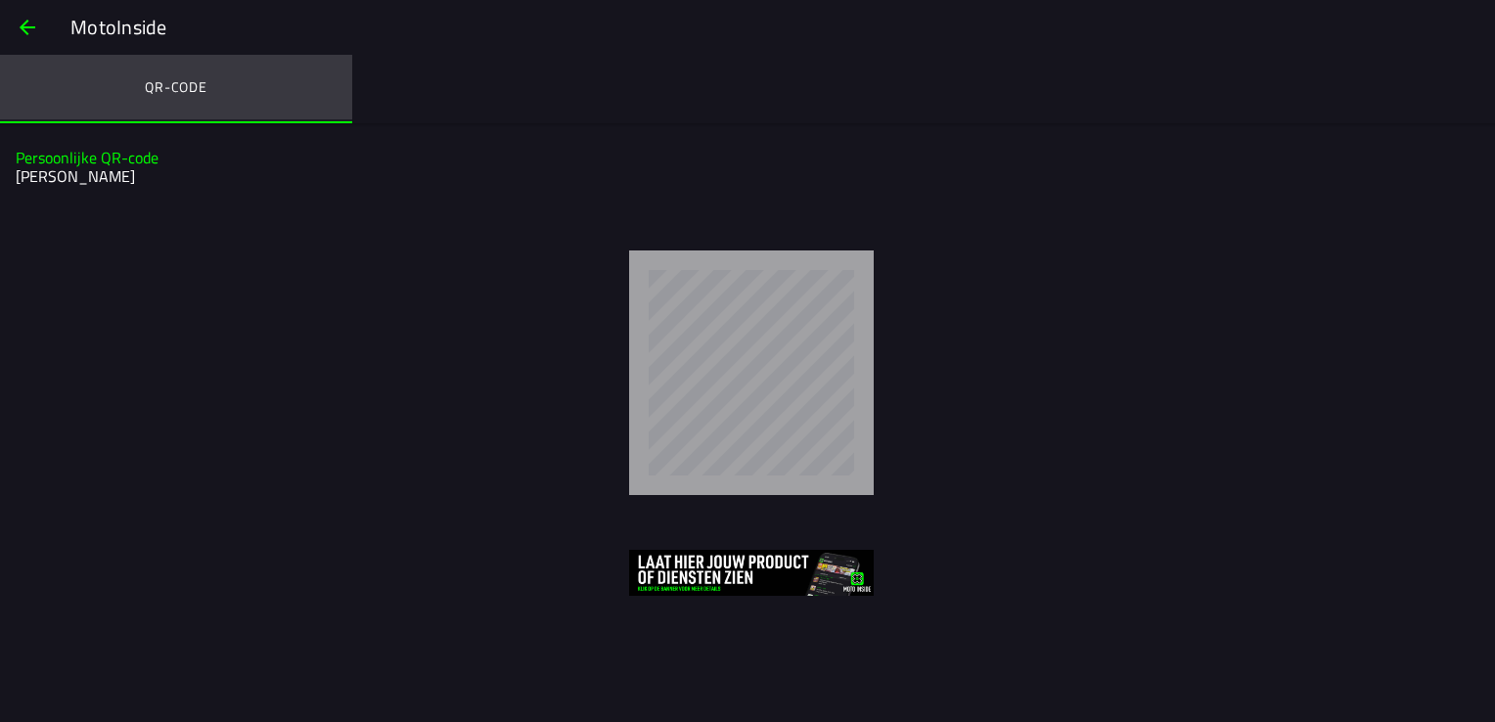
click at [179, 91] on ion-label "QR-code" at bounding box center [176, 87] width 63 height 22
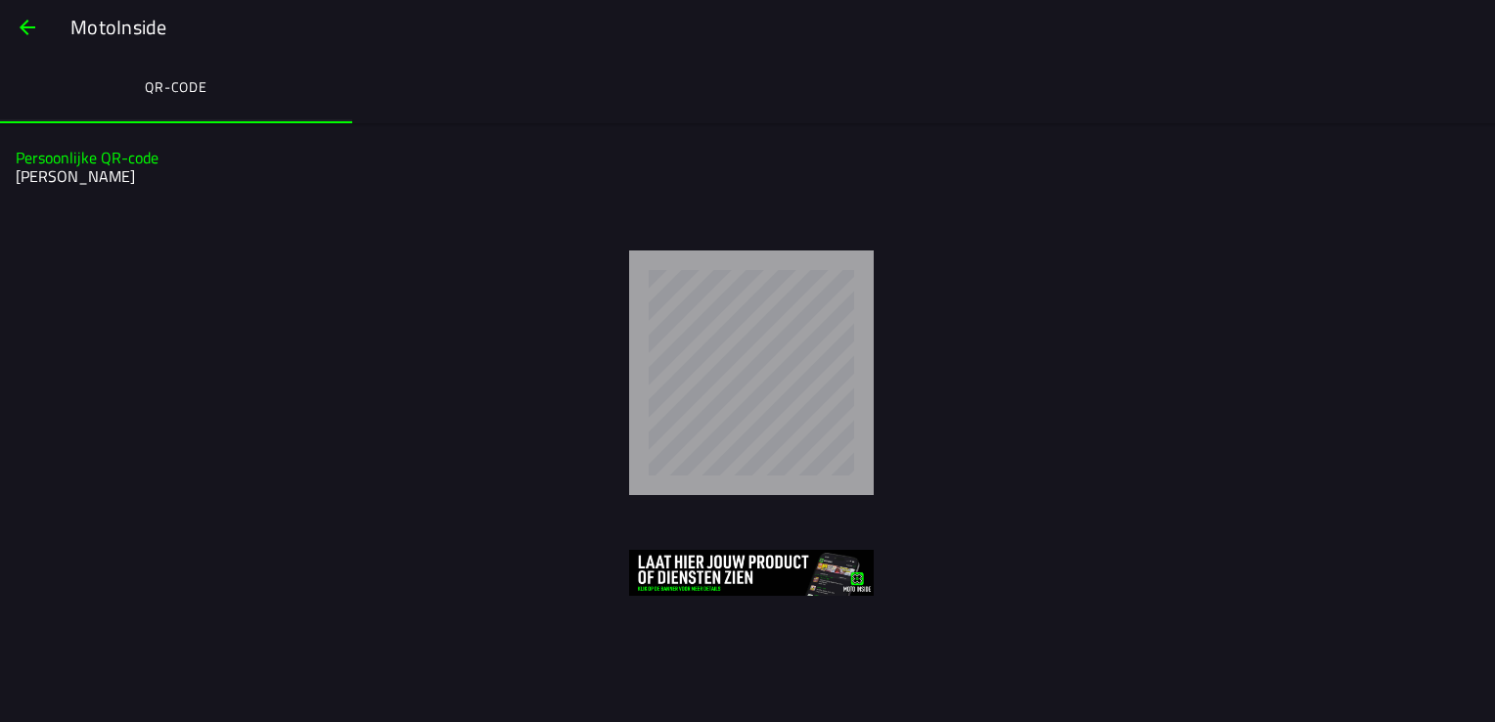
click at [24, 26] on span "button" at bounding box center [27, 27] width 23 height 47
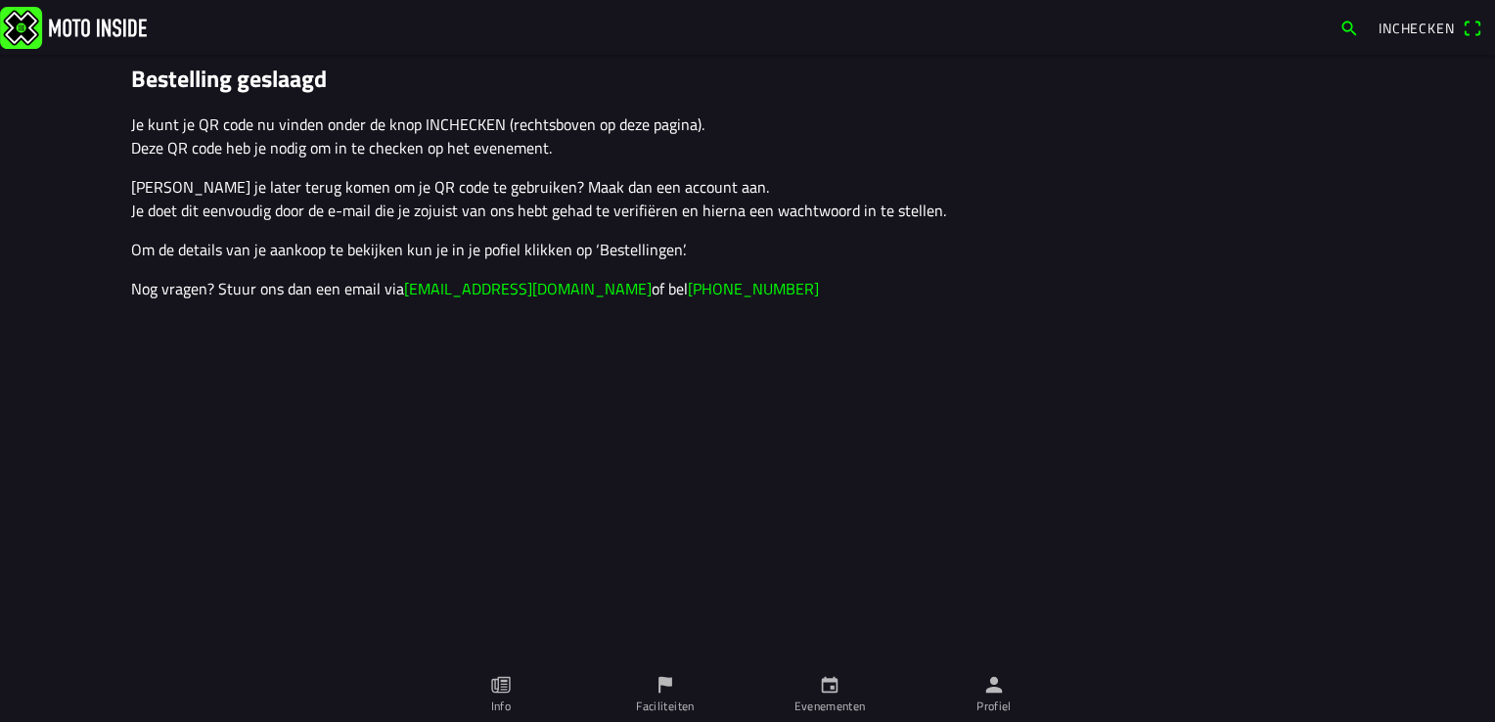
click at [1472, 26] on span "Inchecken" at bounding box center [1429, 28] width 103 height 31
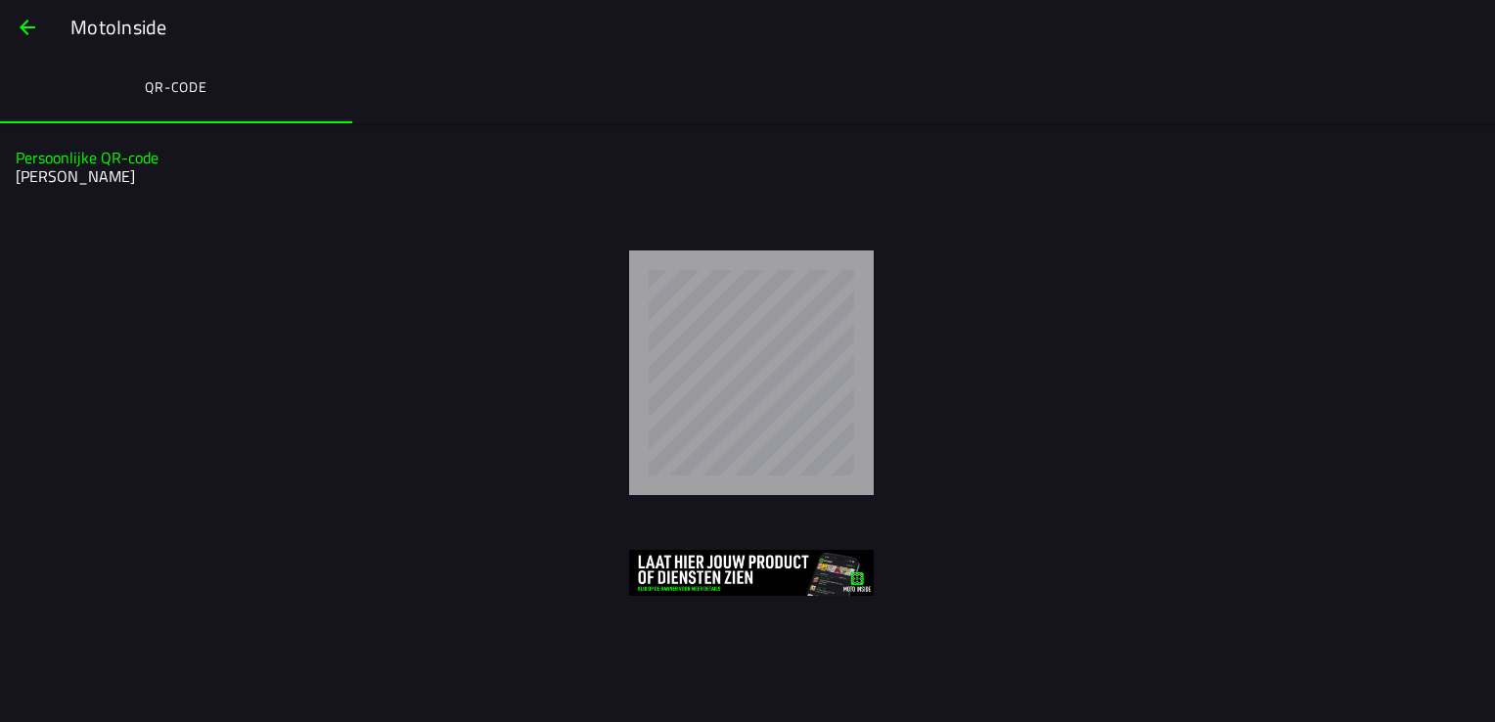
click at [29, 26] on span "button" at bounding box center [27, 27] width 23 height 47
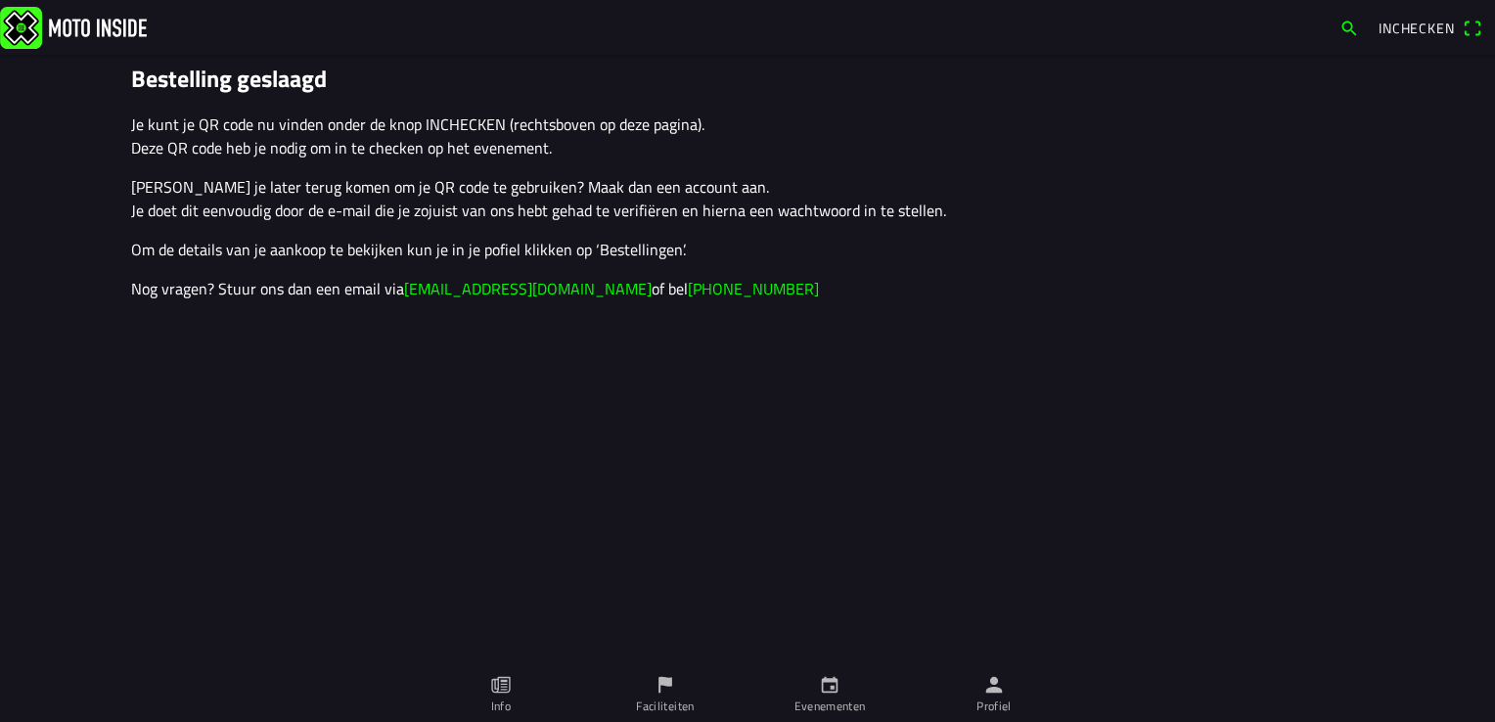
click at [1398, 27] on span "Inchecken" at bounding box center [1416, 28] width 76 height 21
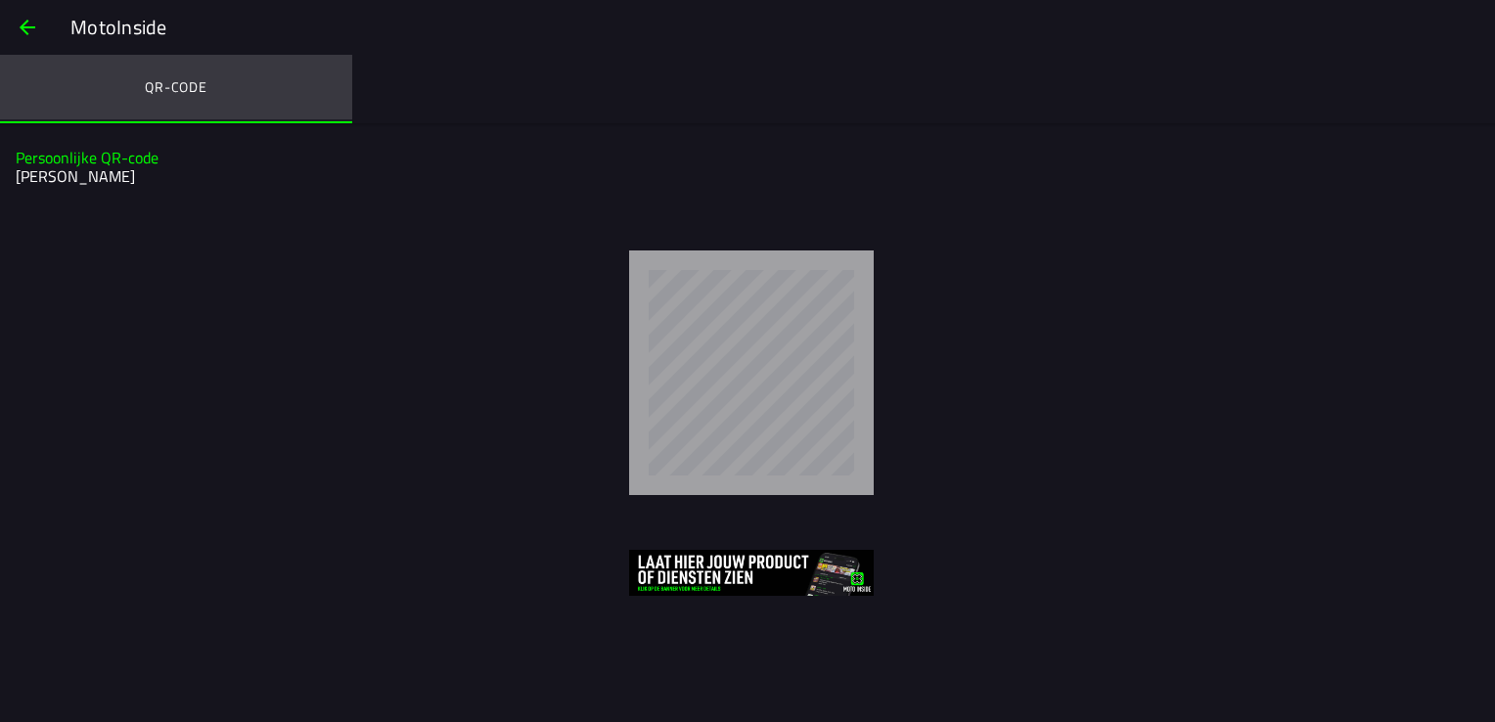
click at [182, 88] on ion-label "QR-code" at bounding box center [176, 87] width 63 height 22
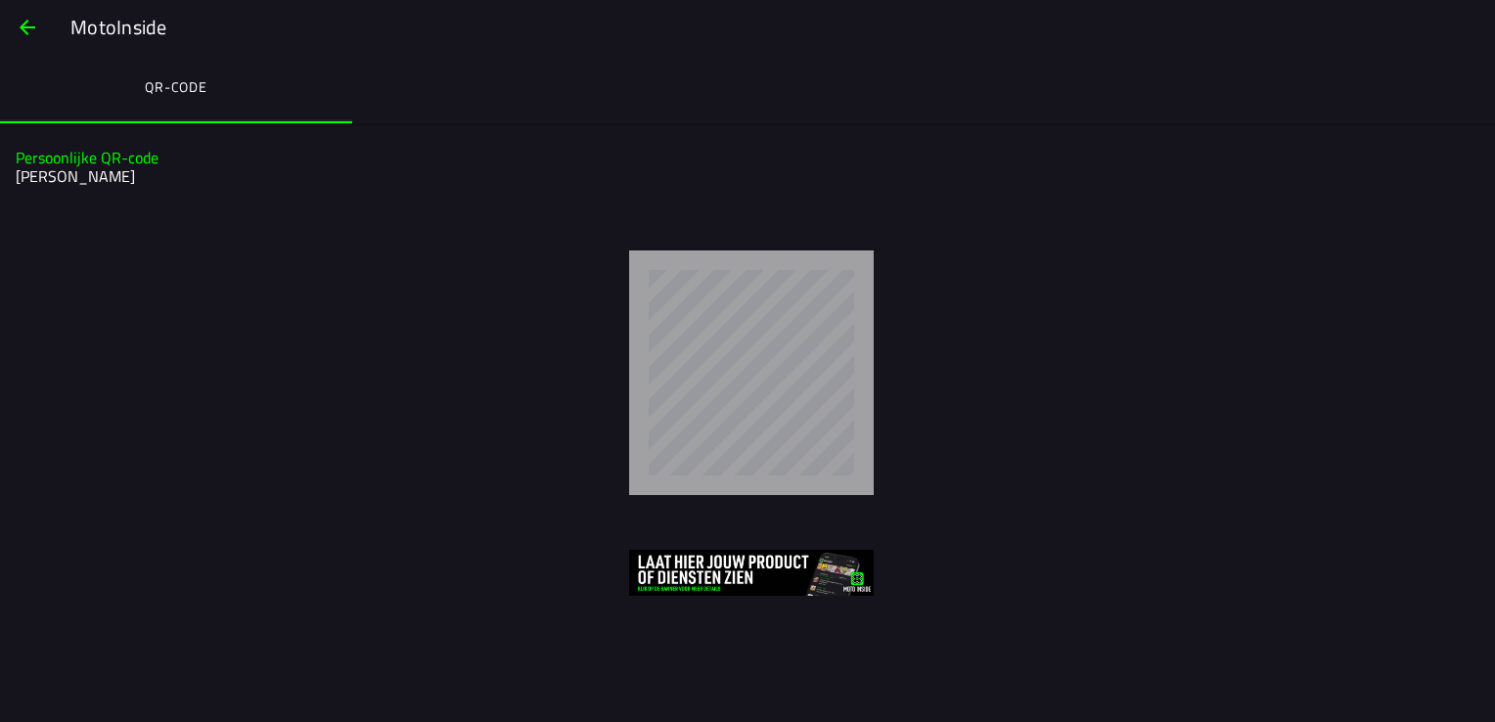
click at [0, 0] on slot "Persoonlijke QR-code" at bounding box center [0, 0] width 0 height 0
drag, startPoint x: 113, startPoint y: 162, endPoint x: 96, endPoint y: 179, distance: 24.2
click at [96, 179] on h2 "[PERSON_NAME]" at bounding box center [745, 176] width 1458 height 19
click at [21, 25] on span "button" at bounding box center [27, 27] width 23 height 47
